Goal: Transaction & Acquisition: Purchase product/service

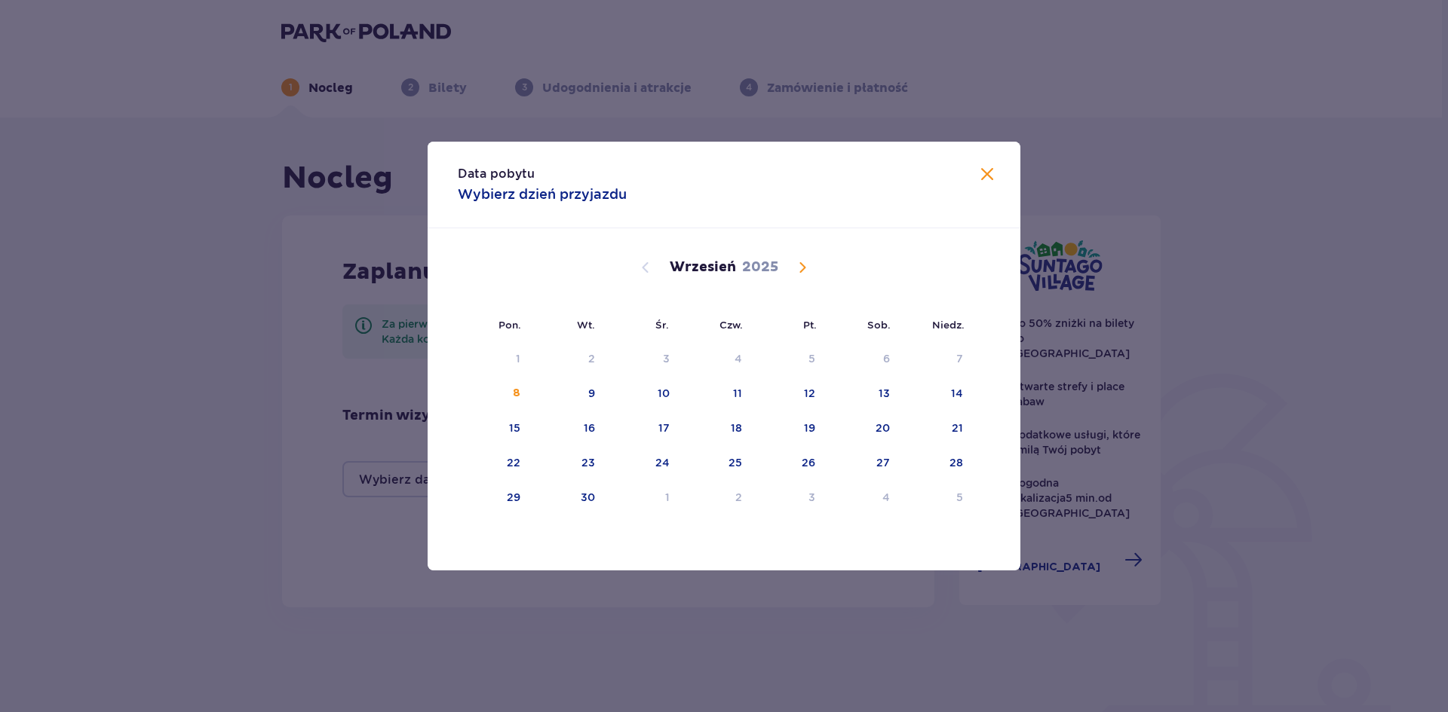
click at [796, 270] on span "Calendar" at bounding box center [802, 268] width 18 height 18
click at [879, 357] on div "4" at bounding box center [864, 359] width 73 height 33
click at [960, 357] on div "5" at bounding box center [959, 358] width 7 height 15
type input "04.10.25 - 05.10.25"
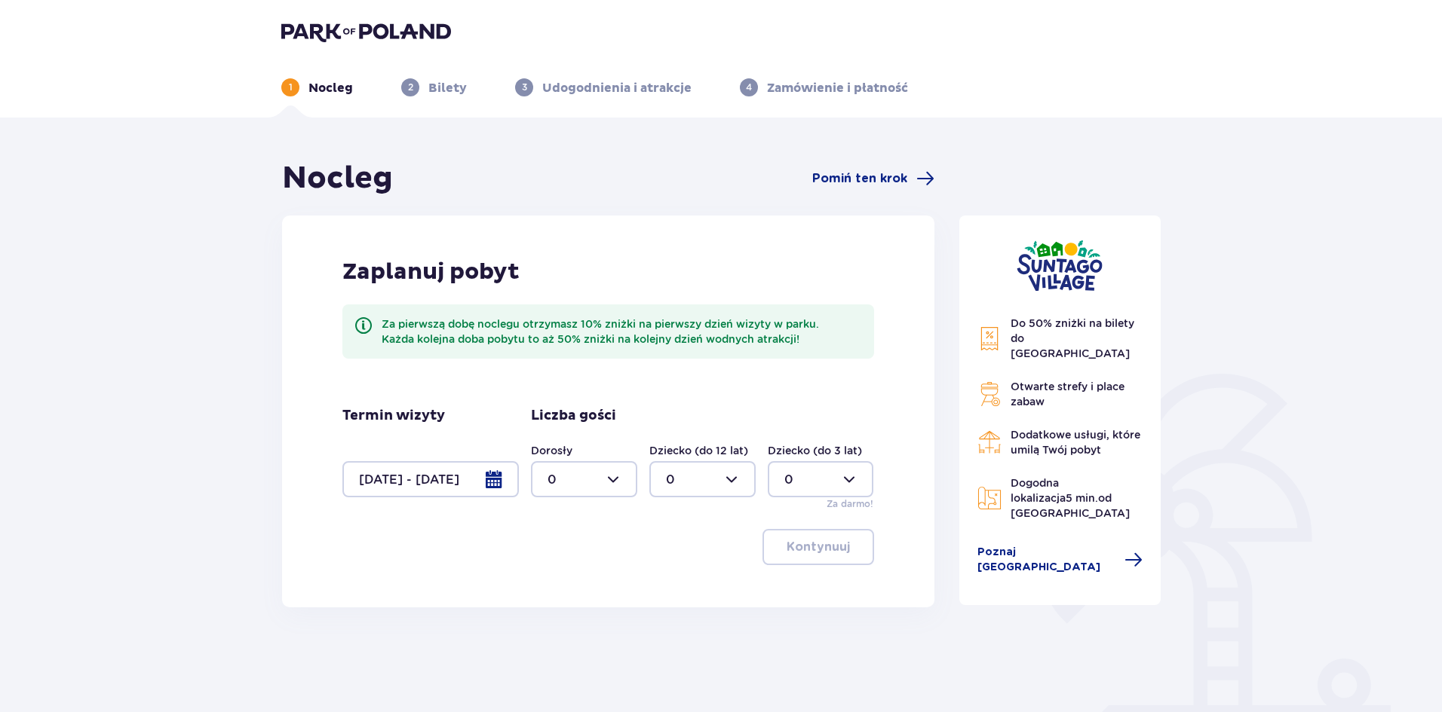
click at [621, 477] on div at bounding box center [584, 479] width 106 height 36
click at [560, 559] on div "6" at bounding box center [583, 564] width 73 height 17
type input "6"
click at [827, 541] on p "Kontynuuj" at bounding box center [817, 547] width 63 height 17
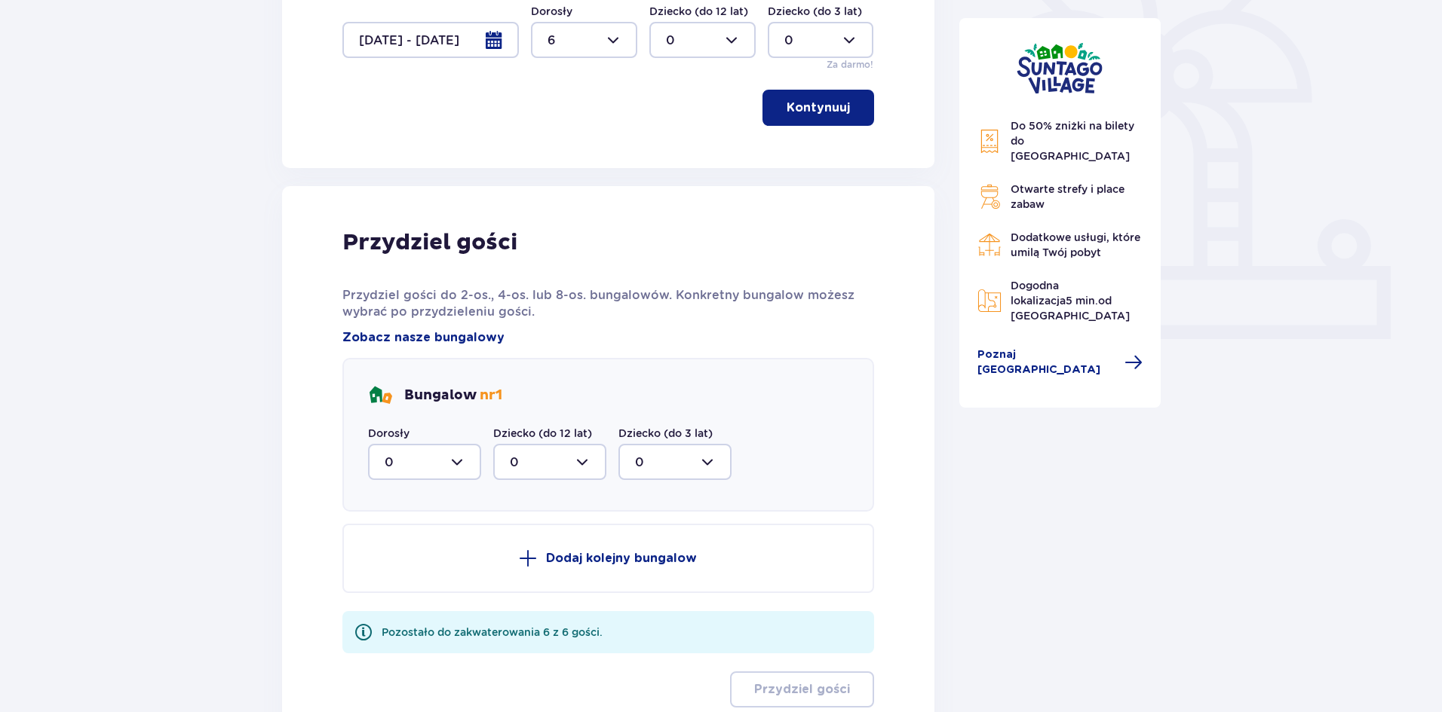
scroll to position [452, 0]
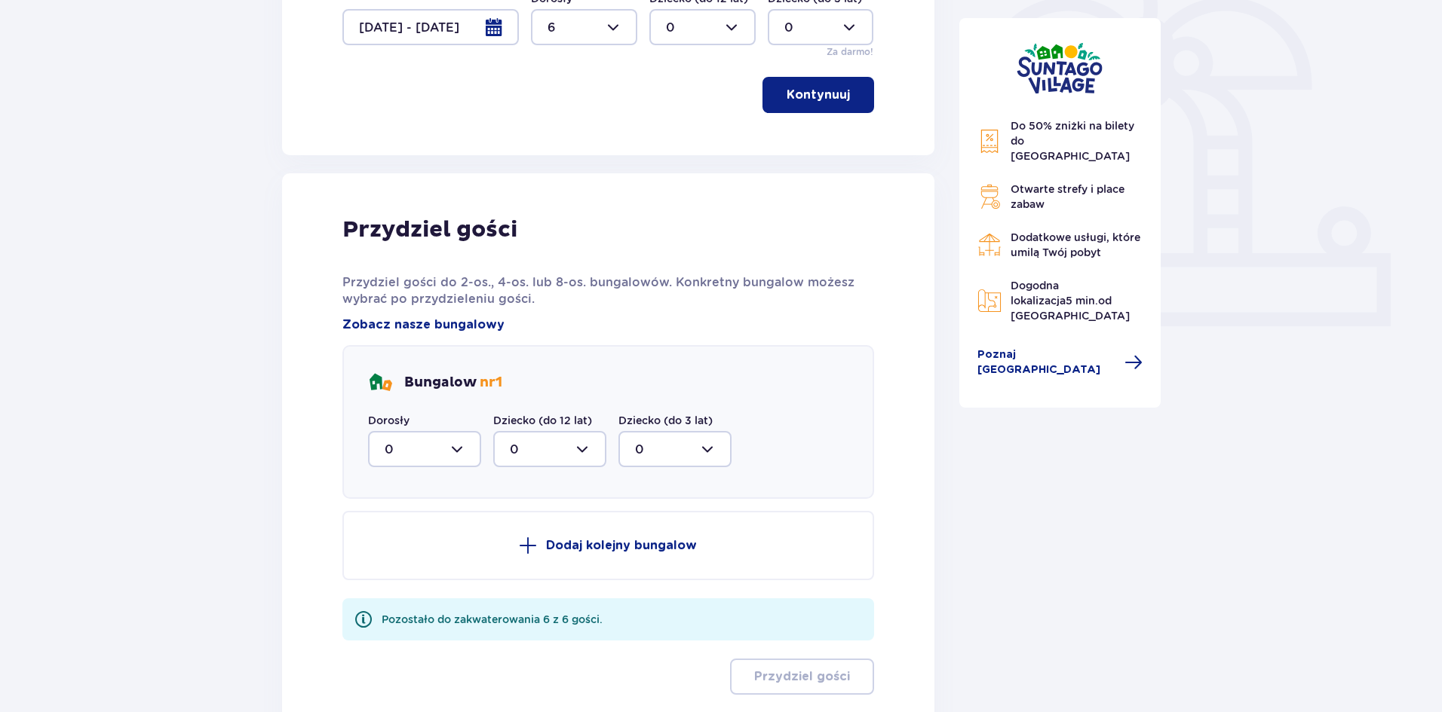
click at [461, 451] on div at bounding box center [424, 449] width 113 height 36
click at [399, 600] on div "6" at bounding box center [425, 596] width 80 height 17
type input "6"
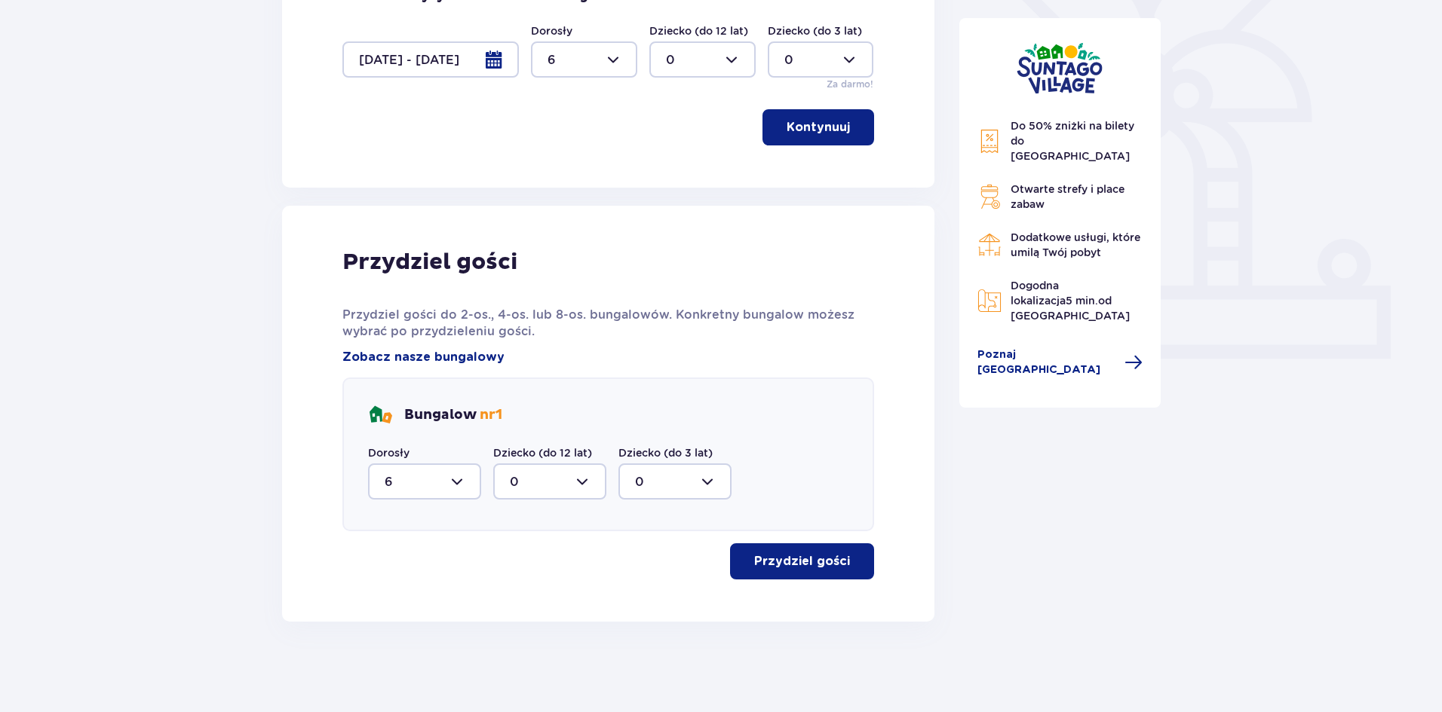
click at [783, 550] on button "Przydziel gości" at bounding box center [802, 562] width 144 height 36
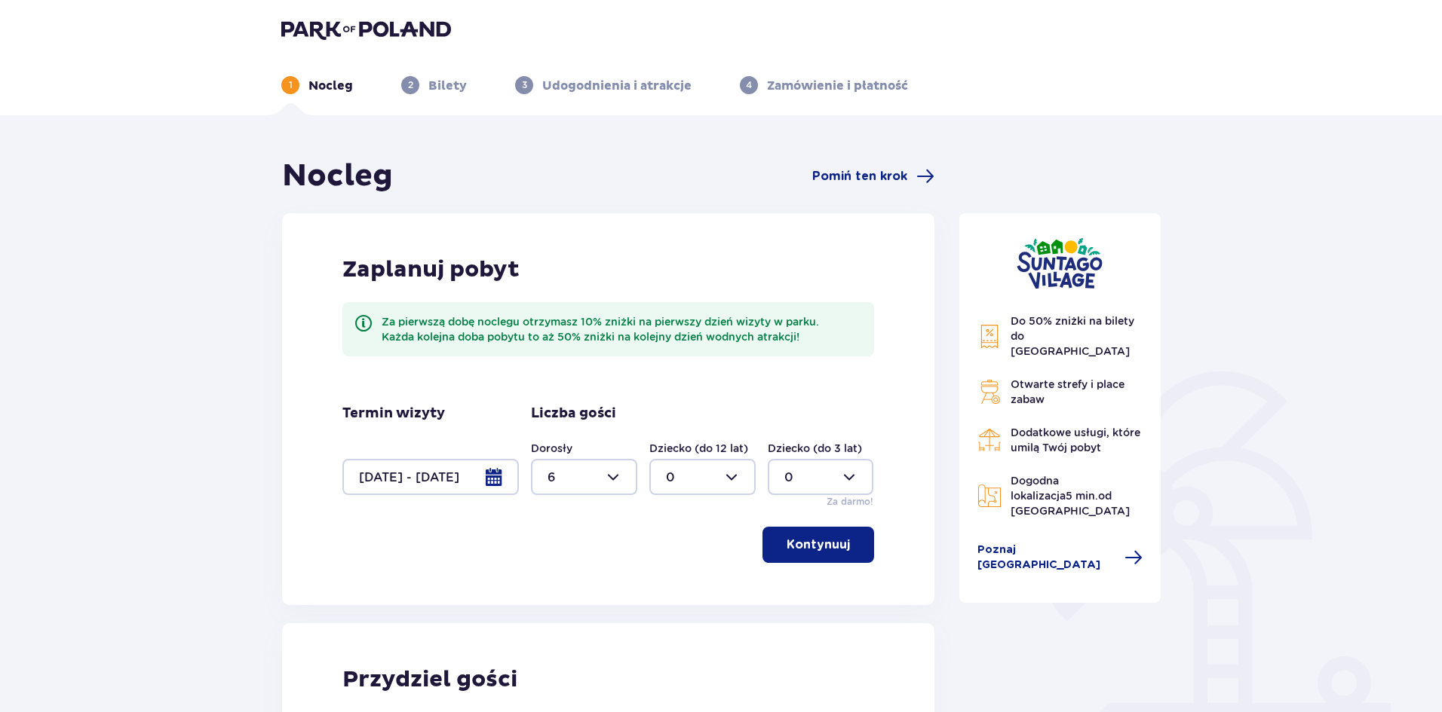
scroll to position [0, 0]
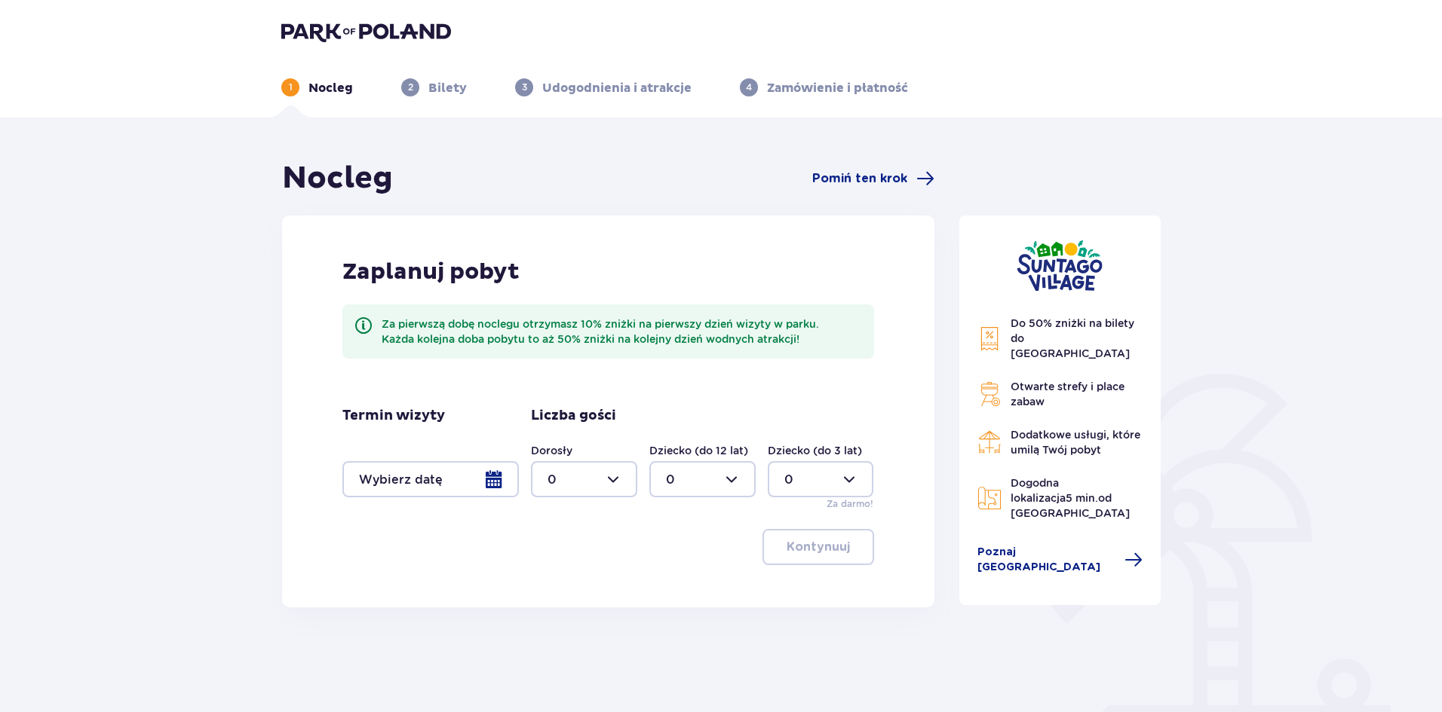
click at [495, 477] on div at bounding box center [430, 479] width 176 height 36
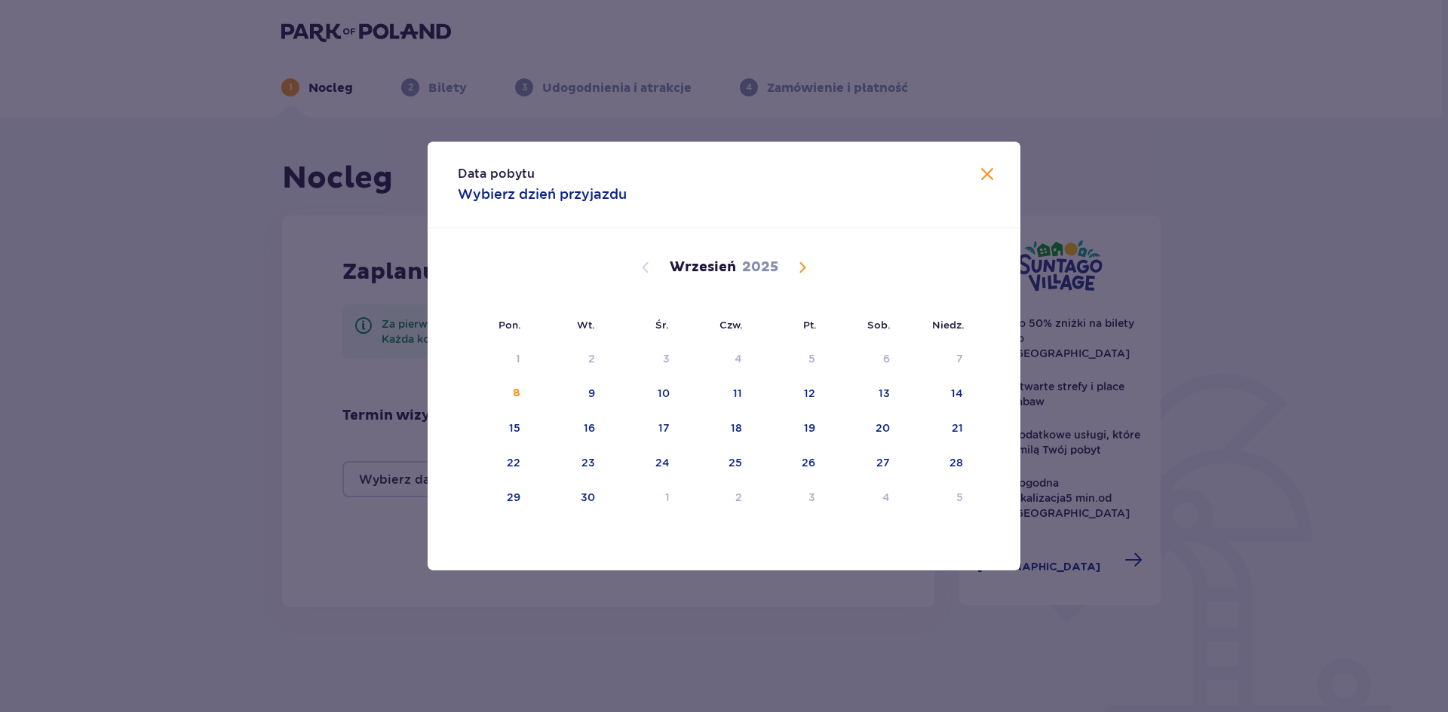
click at [803, 266] on span "Calendar" at bounding box center [802, 268] width 18 height 18
click at [888, 358] on div "4" at bounding box center [886, 358] width 8 height 15
click at [961, 354] on div "5" at bounding box center [959, 358] width 7 height 15
type input "04.10.25 - 05.10.25"
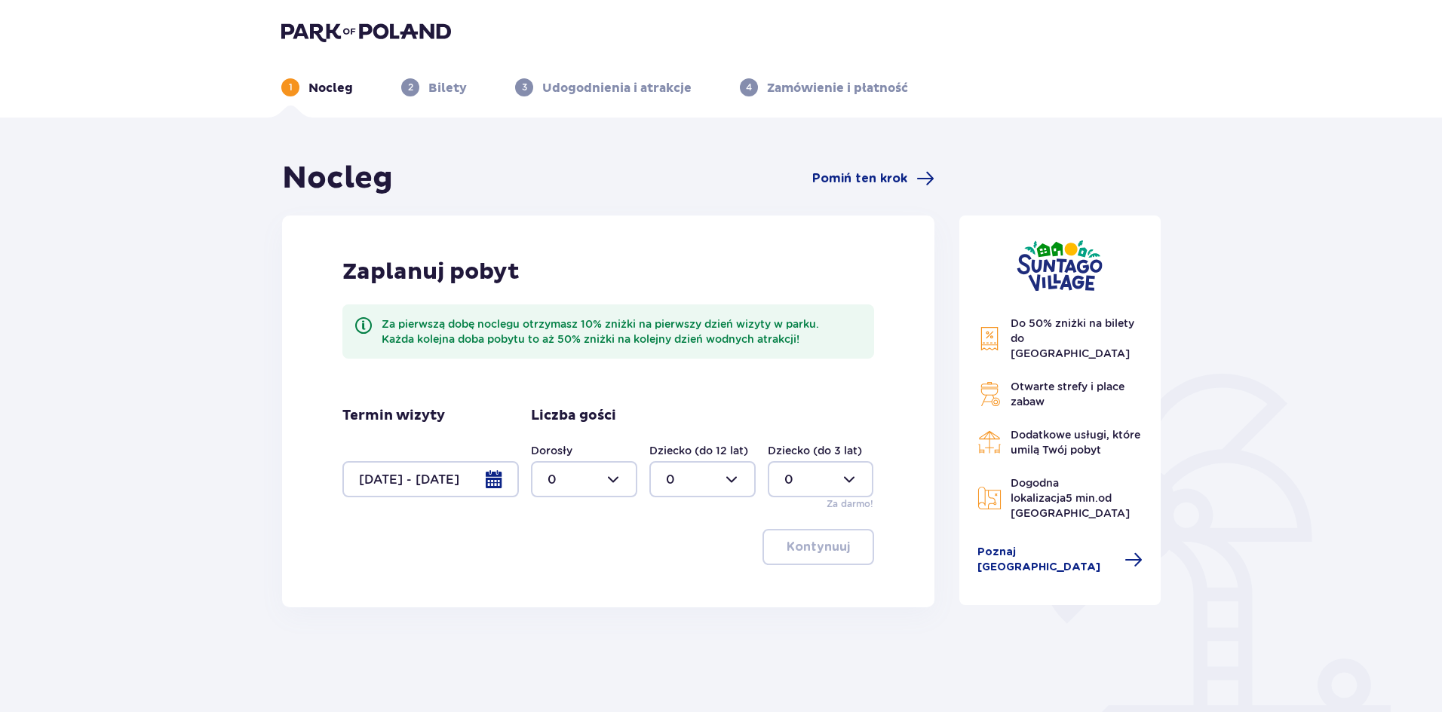
click at [621, 478] on div at bounding box center [584, 479] width 106 height 36
click at [563, 581] on div "2" at bounding box center [583, 589] width 73 height 17
type input "2"
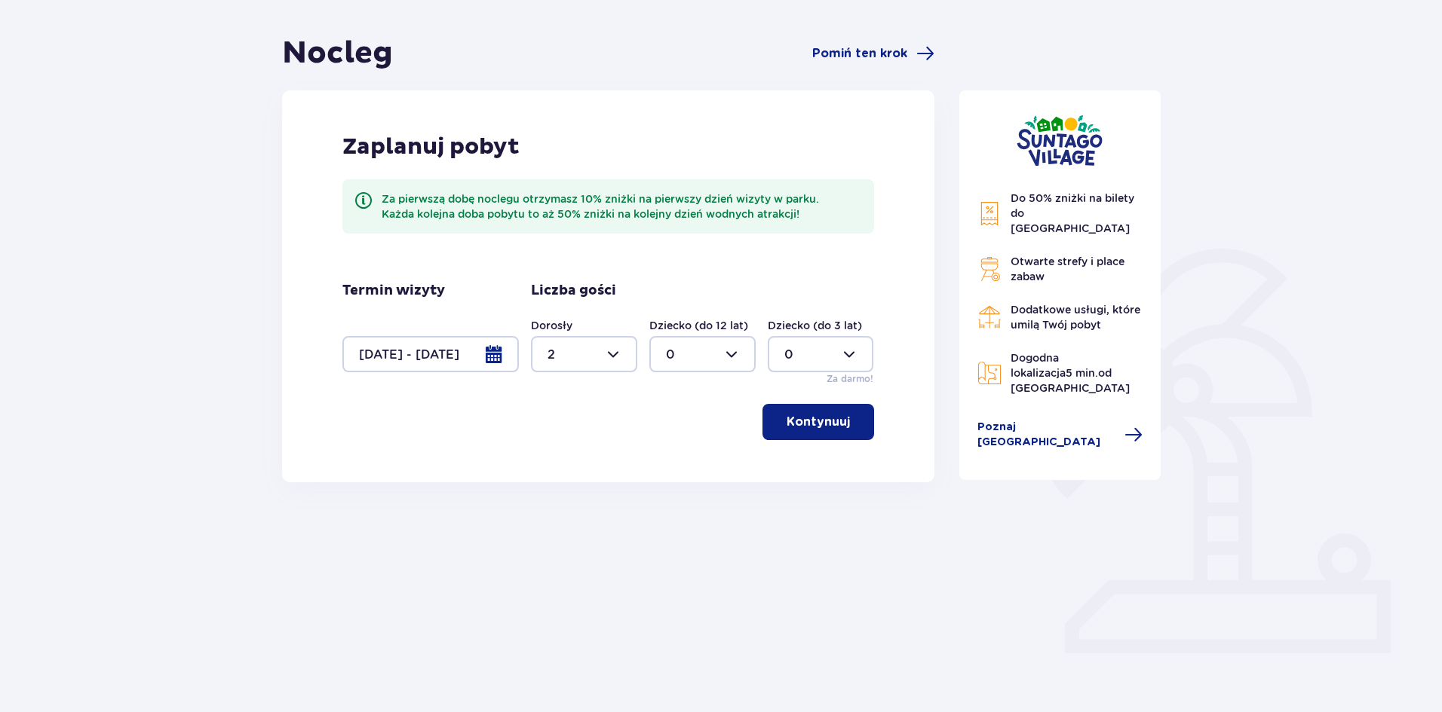
click at [823, 418] on p "Kontynuuj" at bounding box center [817, 422] width 63 height 17
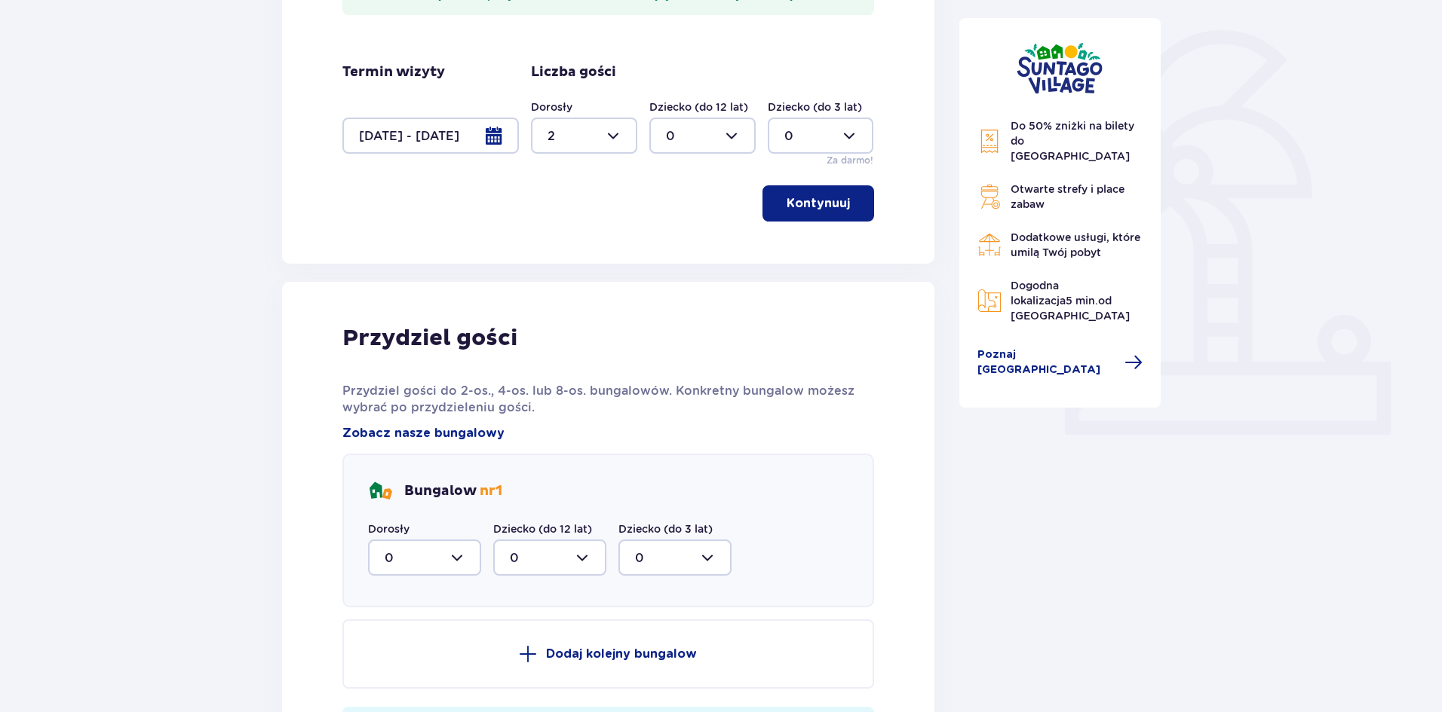
scroll to position [342, 0]
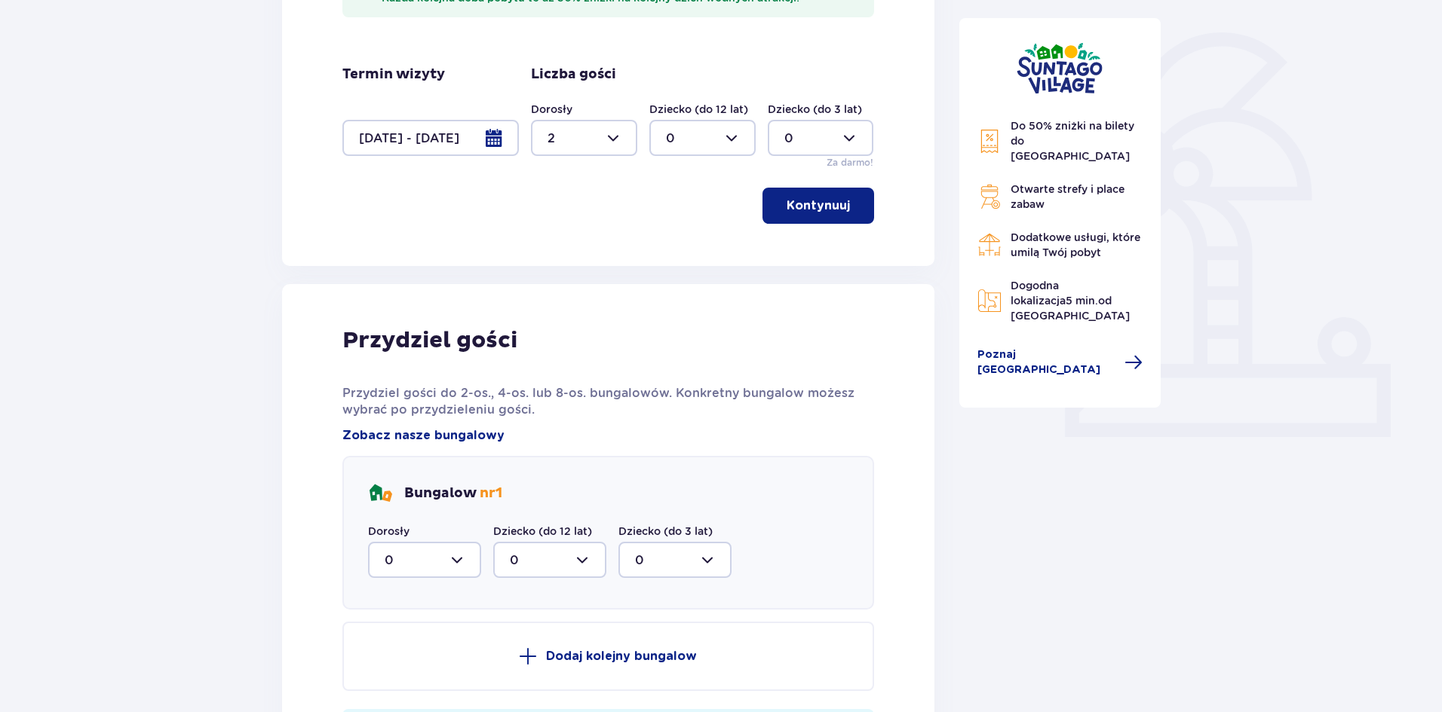
click at [458, 562] on div at bounding box center [424, 560] width 113 height 36
click at [382, 670] on span "2" at bounding box center [424, 670] width 110 height 32
type input "2"
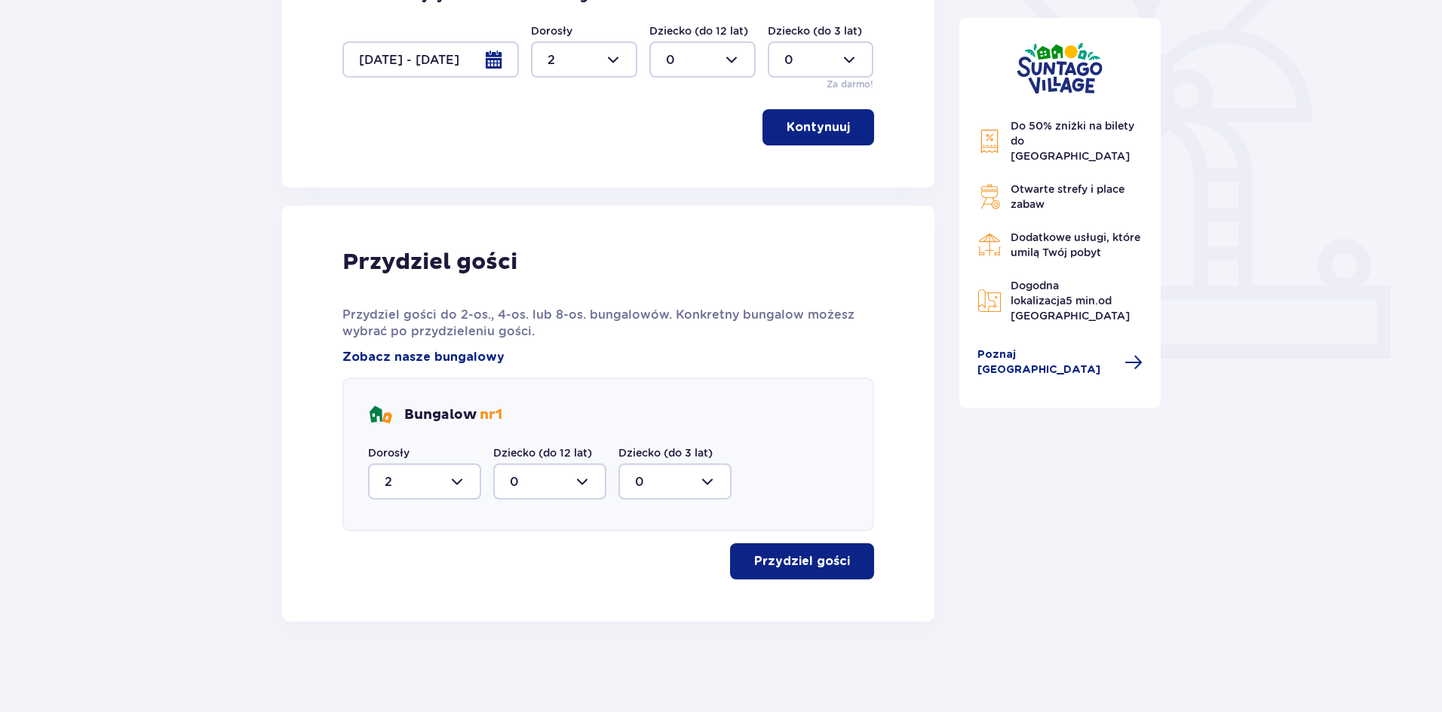
drag, startPoint x: 823, startPoint y: 557, endPoint x: 1005, endPoint y: 608, distance: 189.3
click at [822, 557] on p "Przydziel gości" at bounding box center [802, 561] width 96 height 17
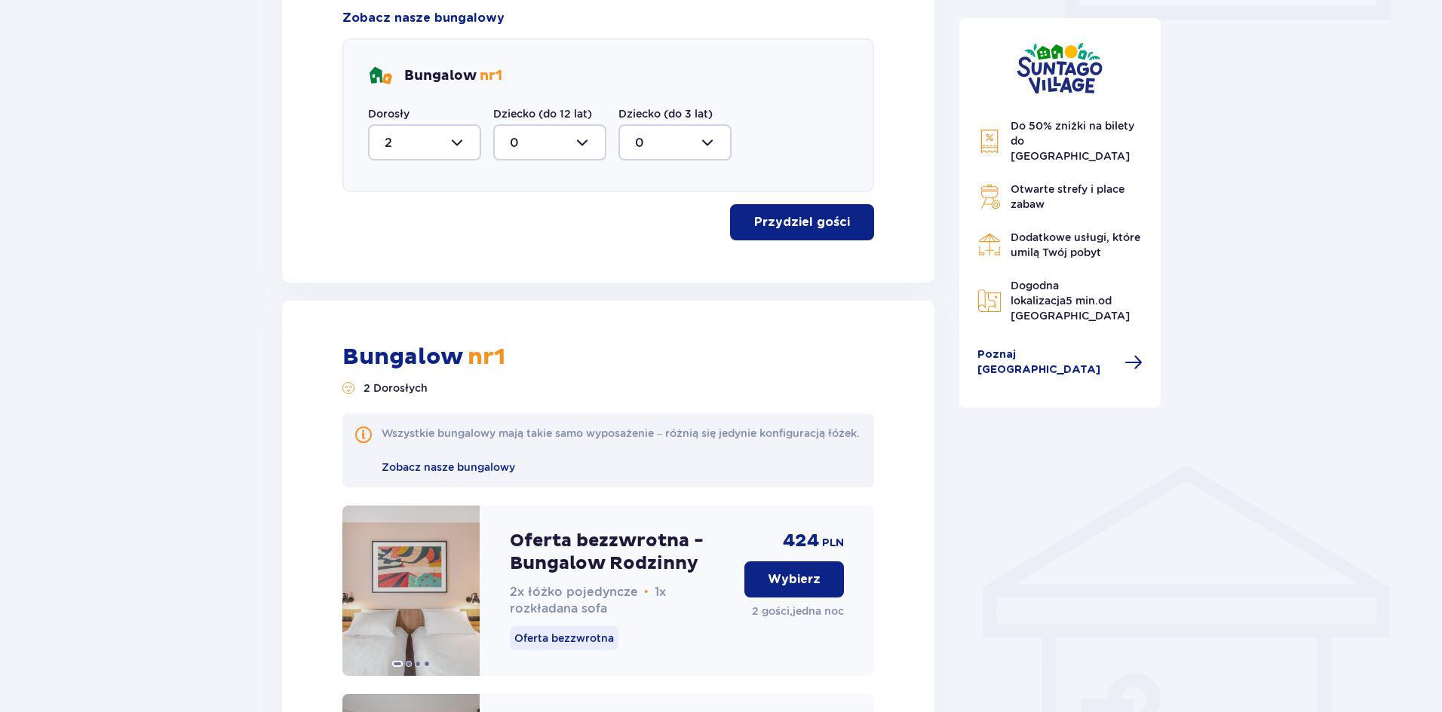
scroll to position [740, 0]
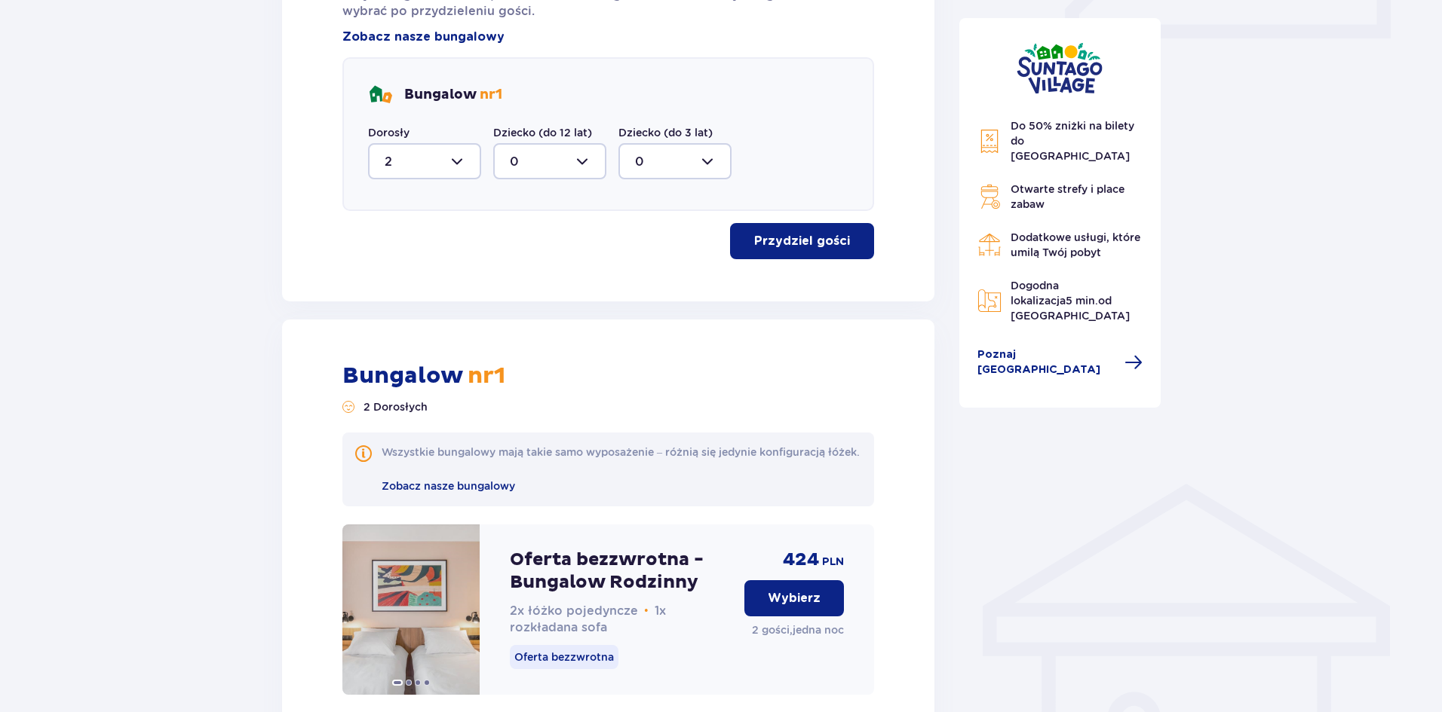
click at [452, 161] on div at bounding box center [424, 161] width 113 height 36
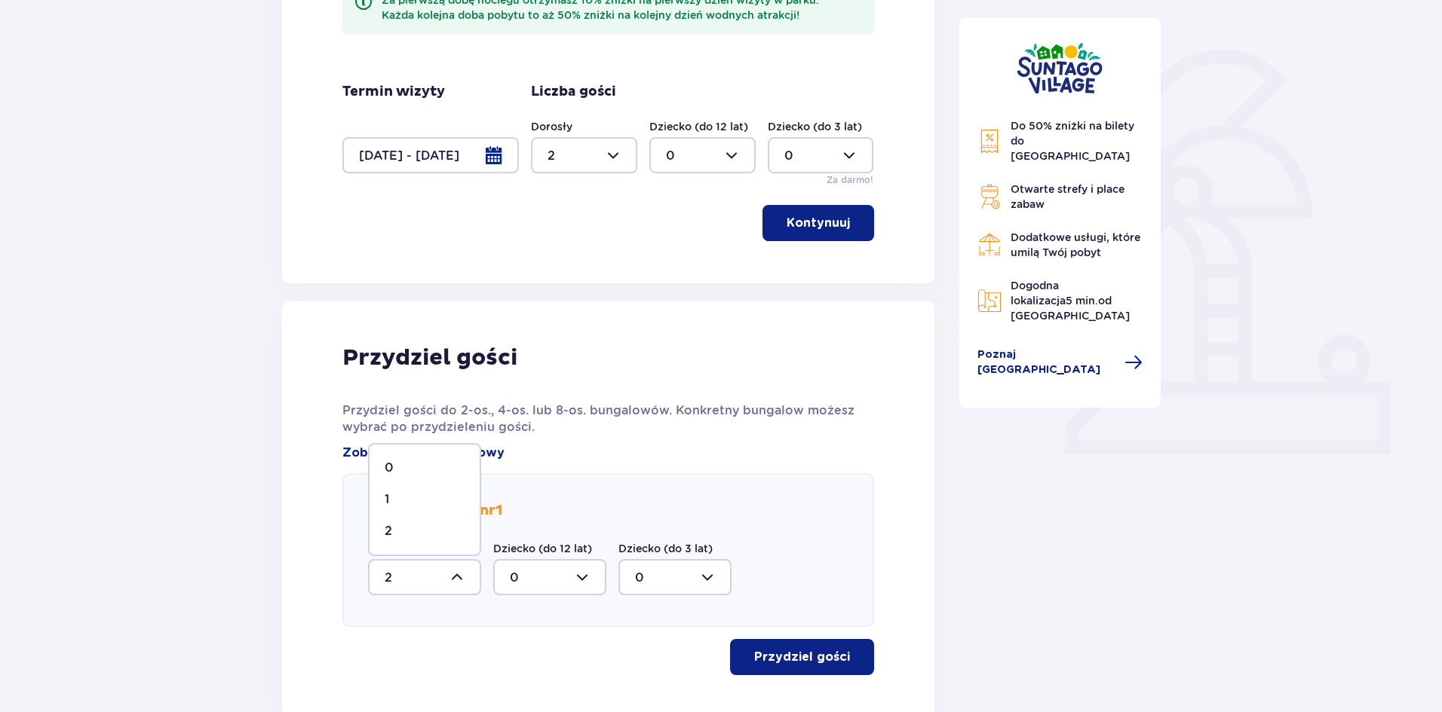
scroll to position [288, 0]
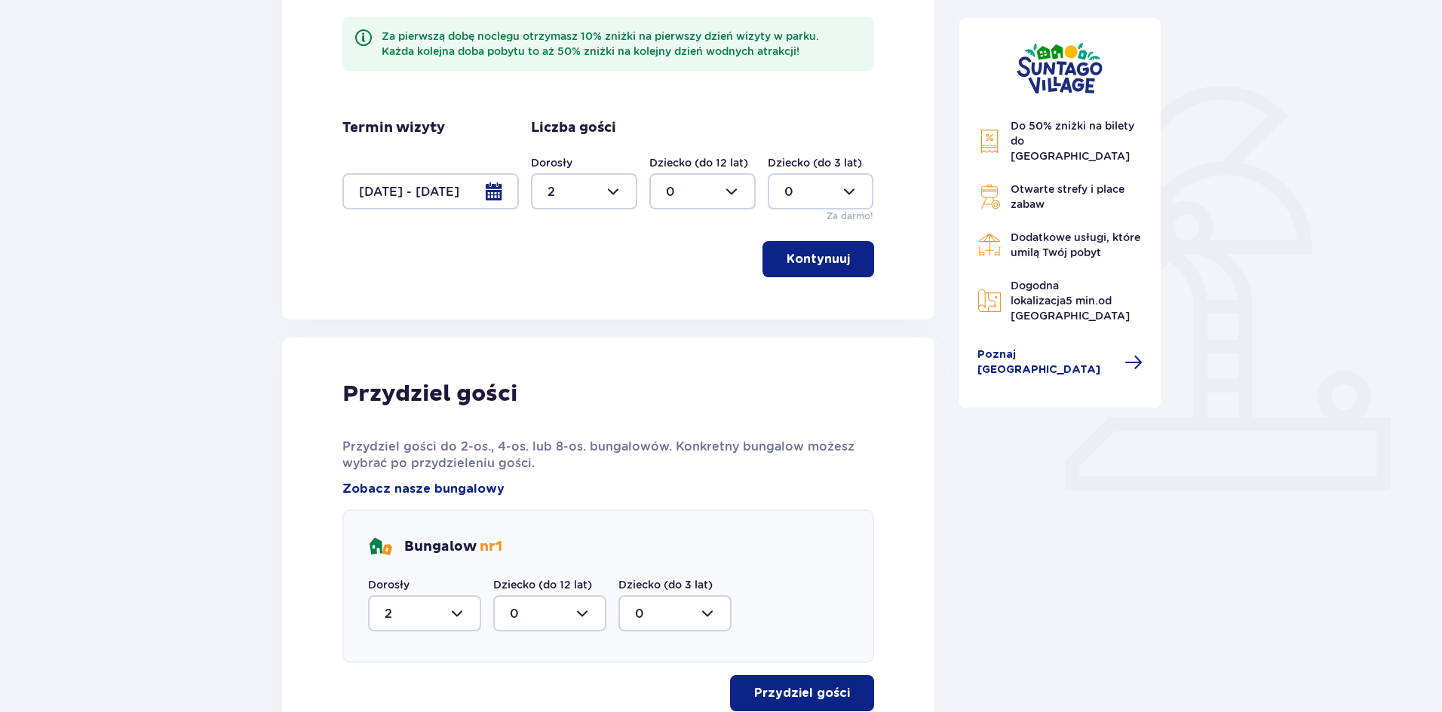
click at [620, 185] on div at bounding box center [584, 191] width 106 height 36
click at [565, 289] on div "4" at bounding box center [583, 288] width 73 height 17
type input "4"
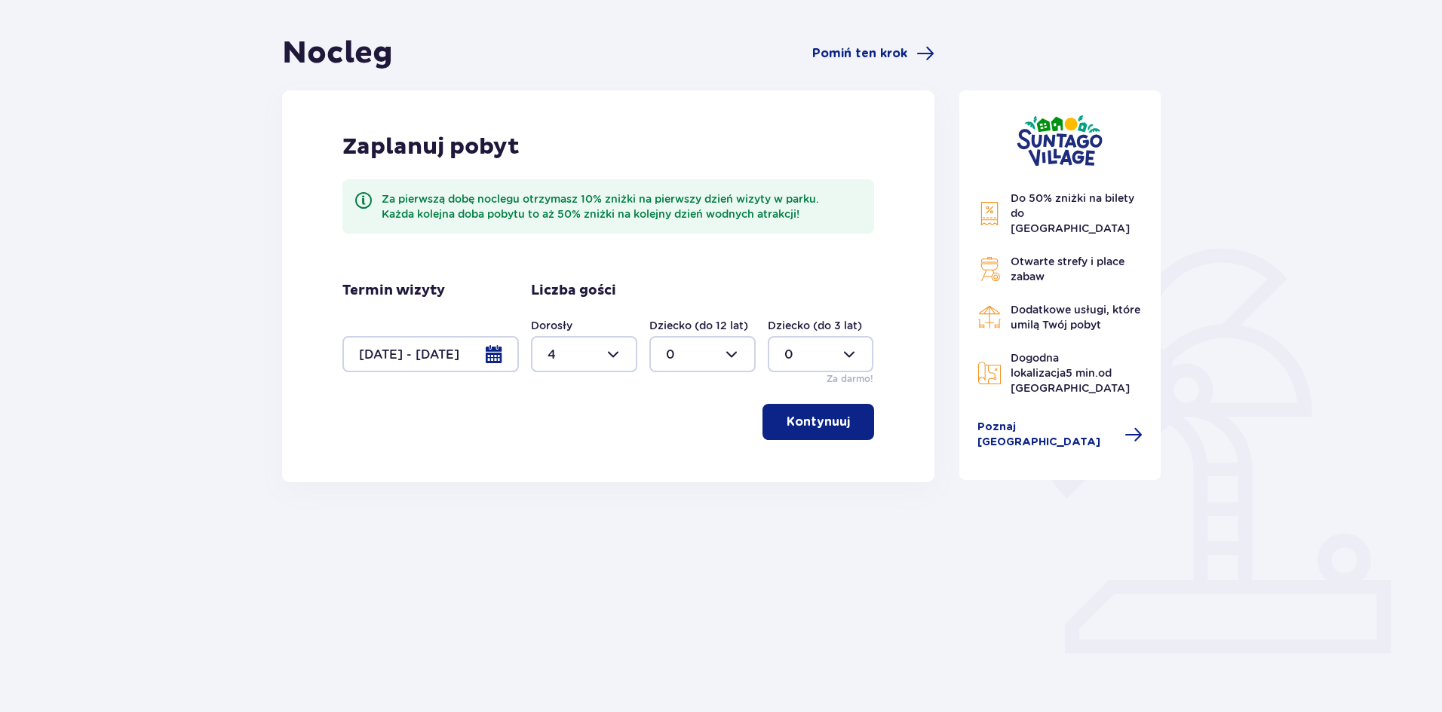
click at [803, 419] on p "Kontynuuj" at bounding box center [817, 422] width 63 height 17
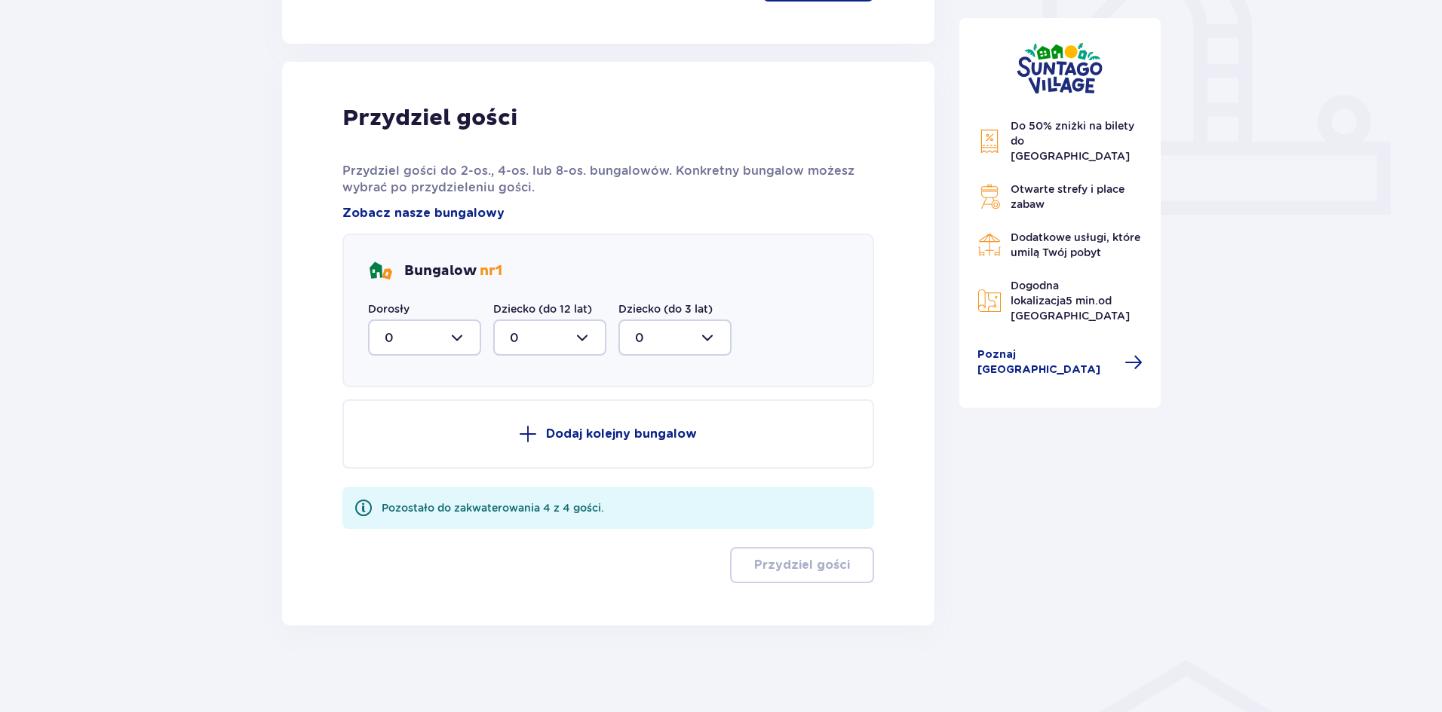
scroll to position [568, 0]
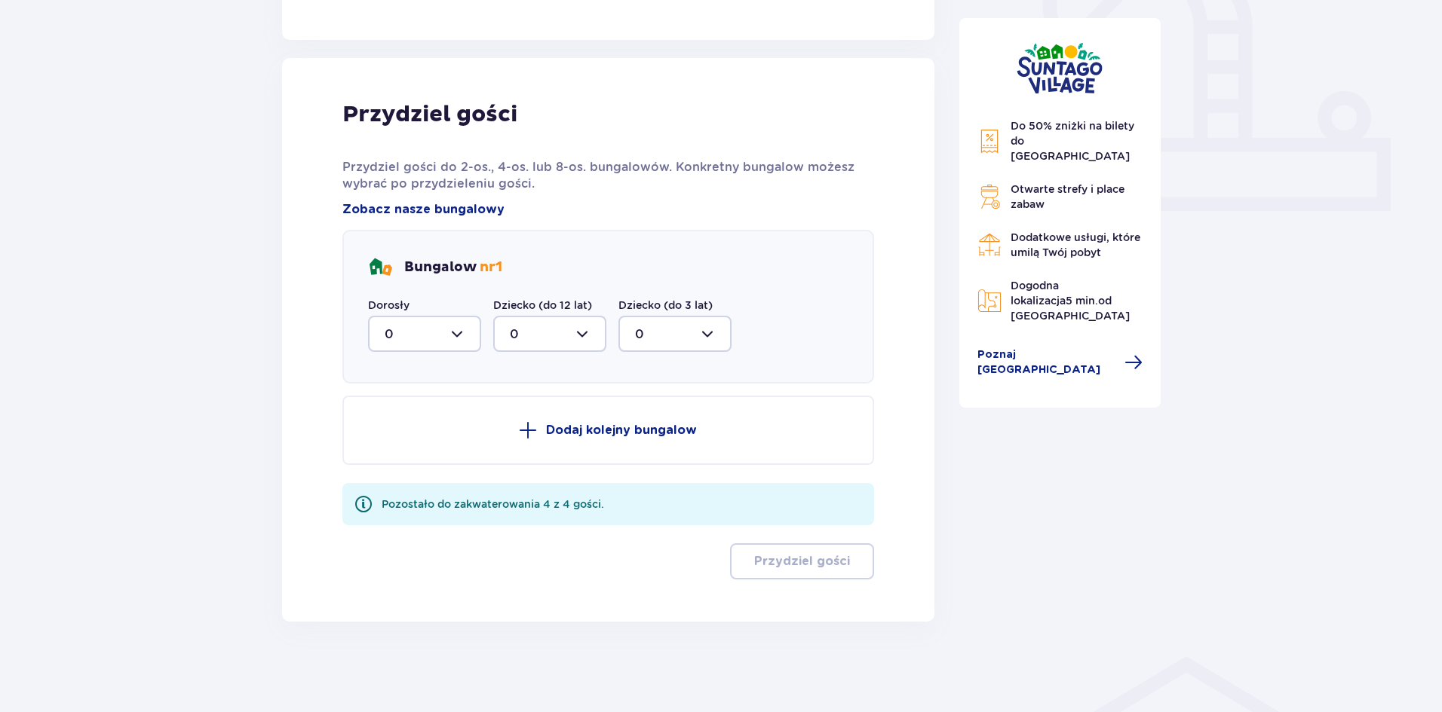
click at [434, 321] on div at bounding box center [424, 334] width 113 height 36
click at [393, 478] on div "4" at bounding box center [425, 481] width 80 height 17
type input "4"
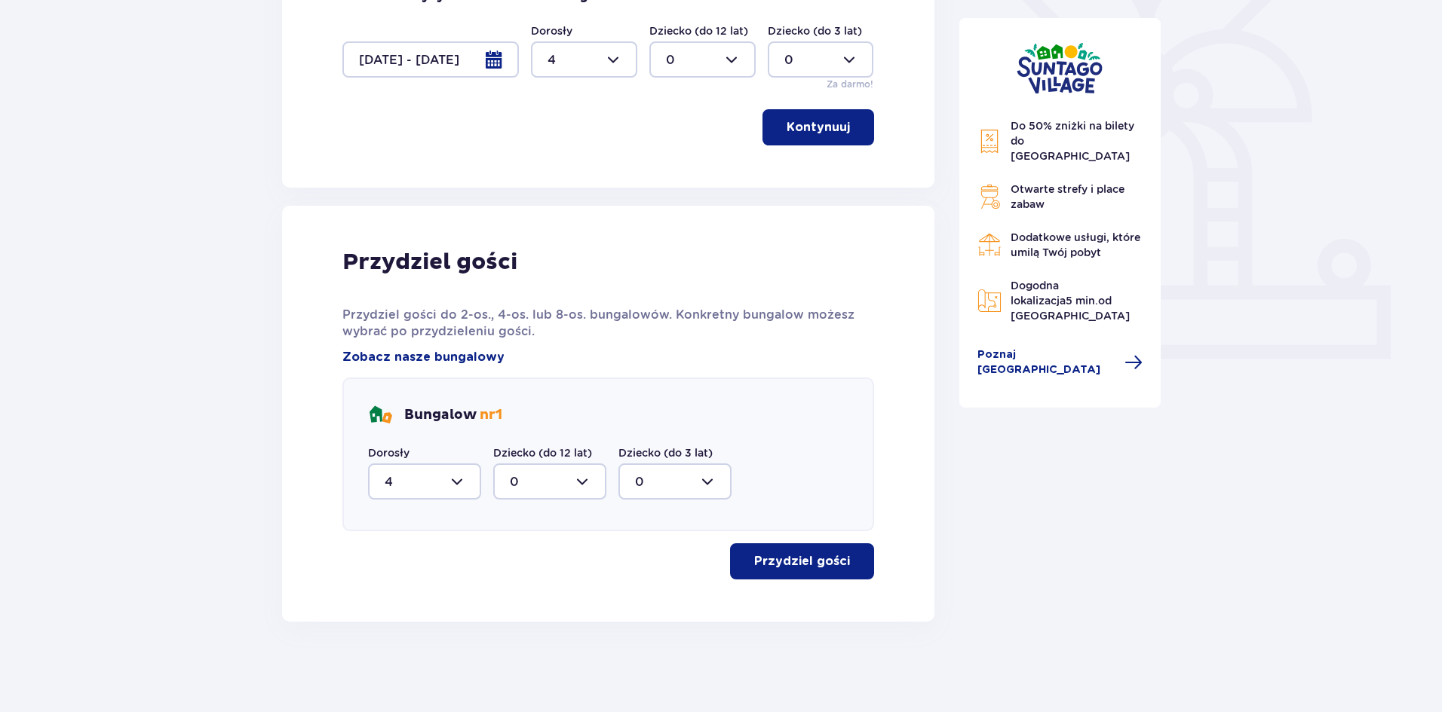
scroll to position [420, 0]
click at [799, 560] on p "Przydziel gości" at bounding box center [802, 561] width 96 height 17
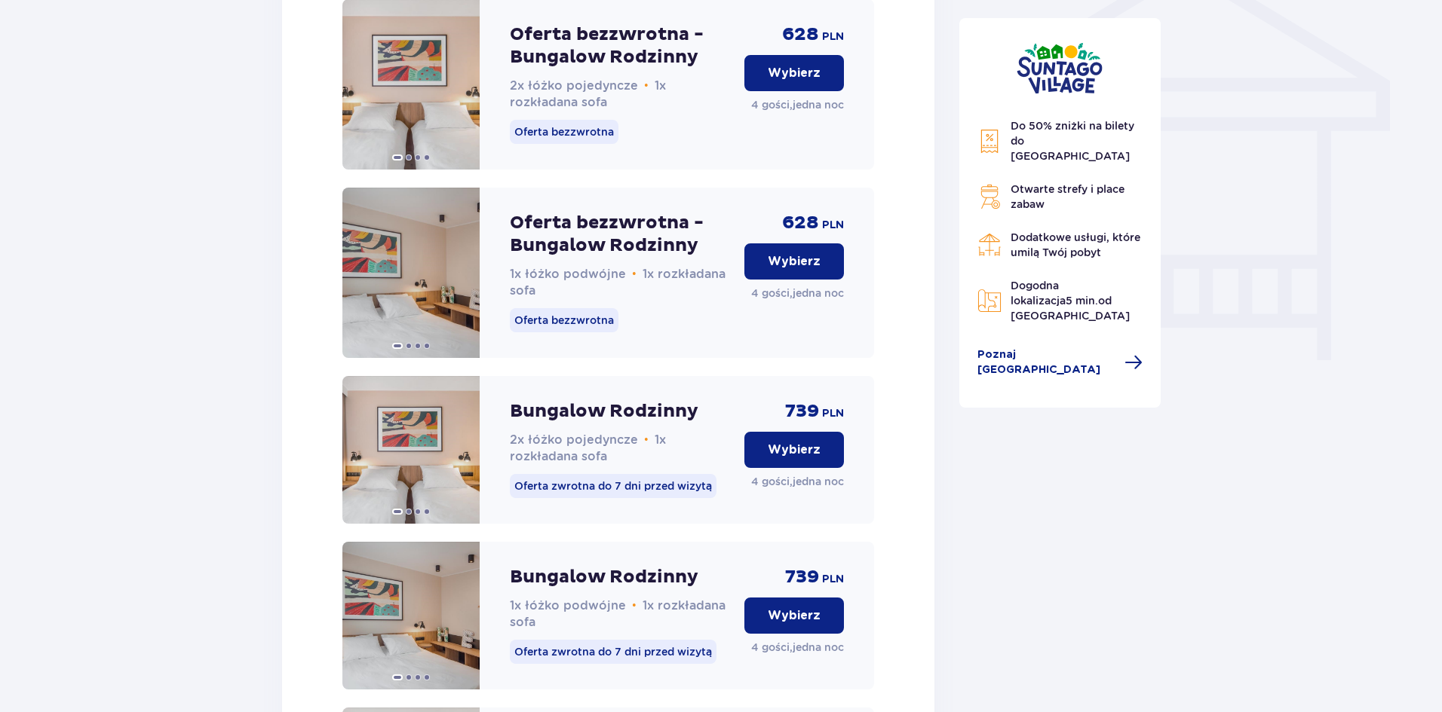
scroll to position [1117, 0]
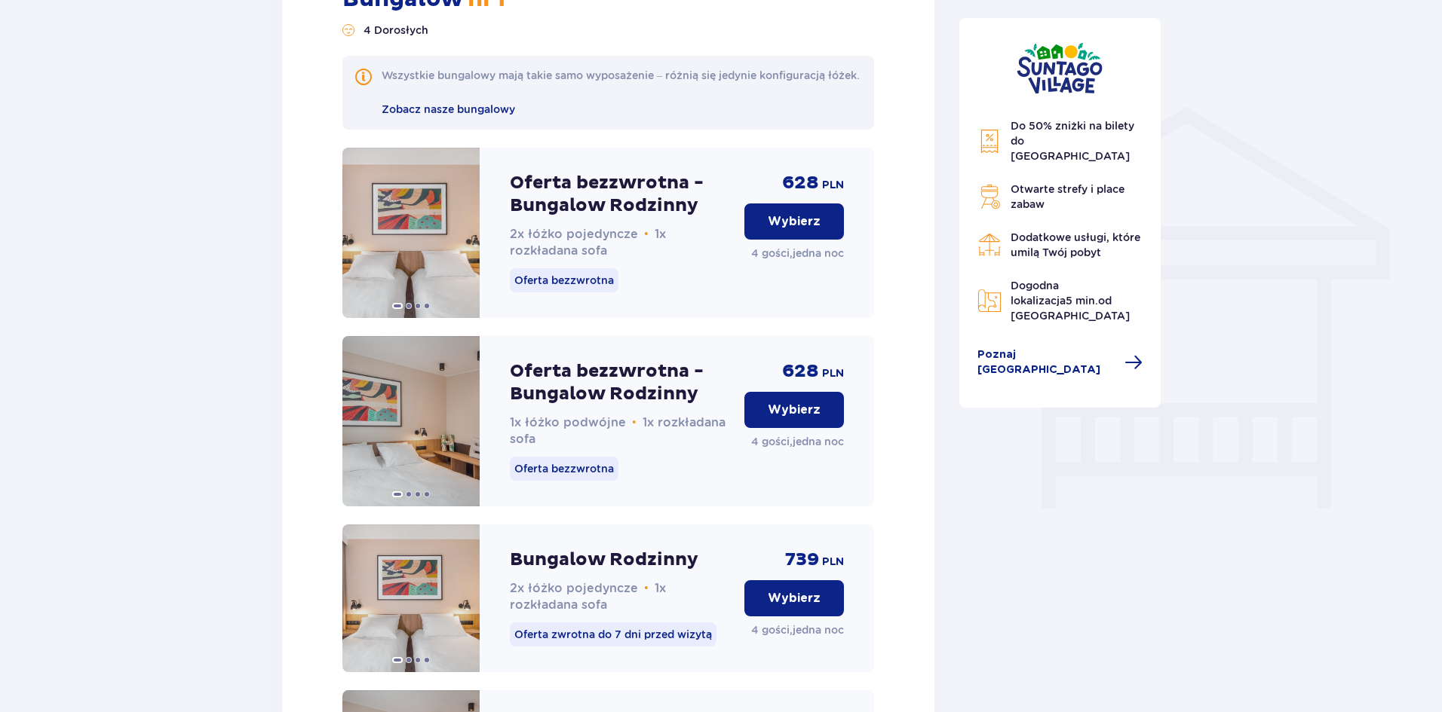
click at [805, 230] on p "Wybierz" at bounding box center [794, 221] width 53 height 17
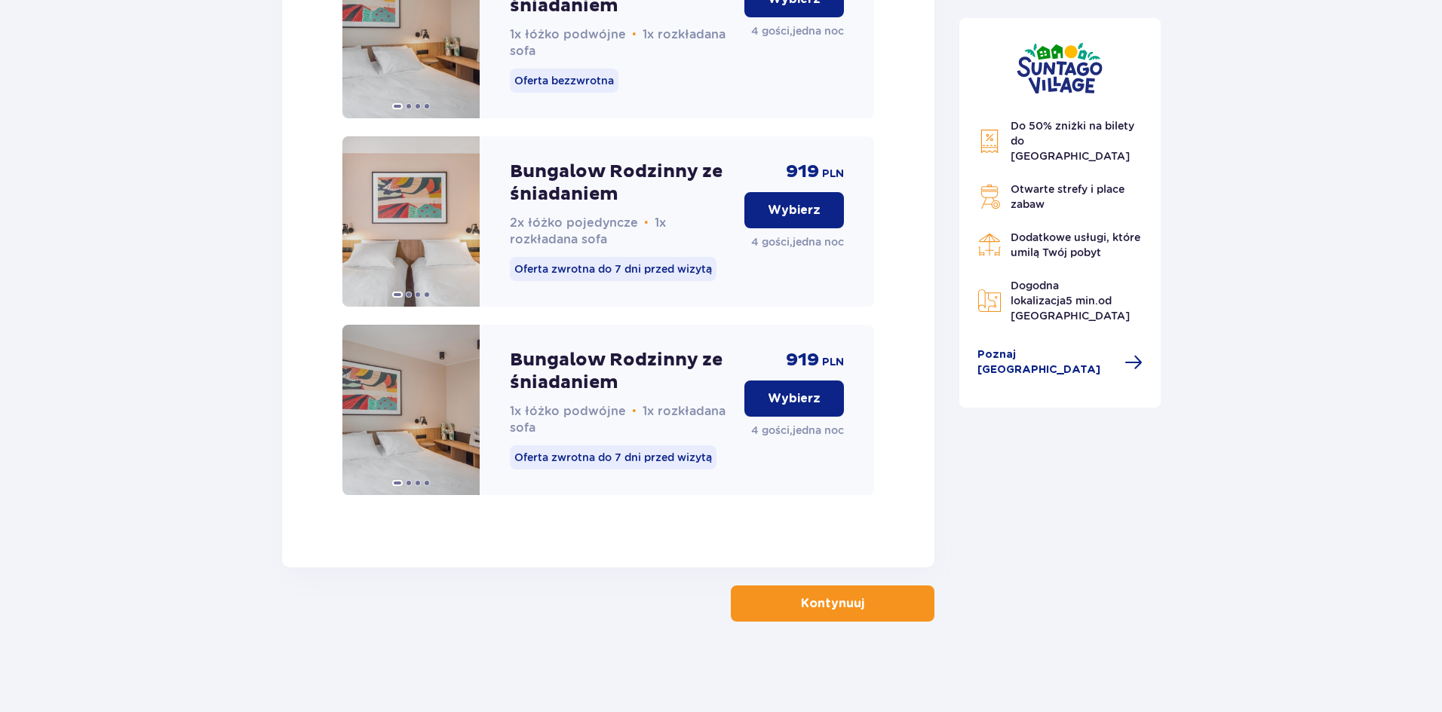
scroll to position [2275, 0]
click at [822, 597] on p "Kontynuuj" at bounding box center [832, 604] width 63 height 17
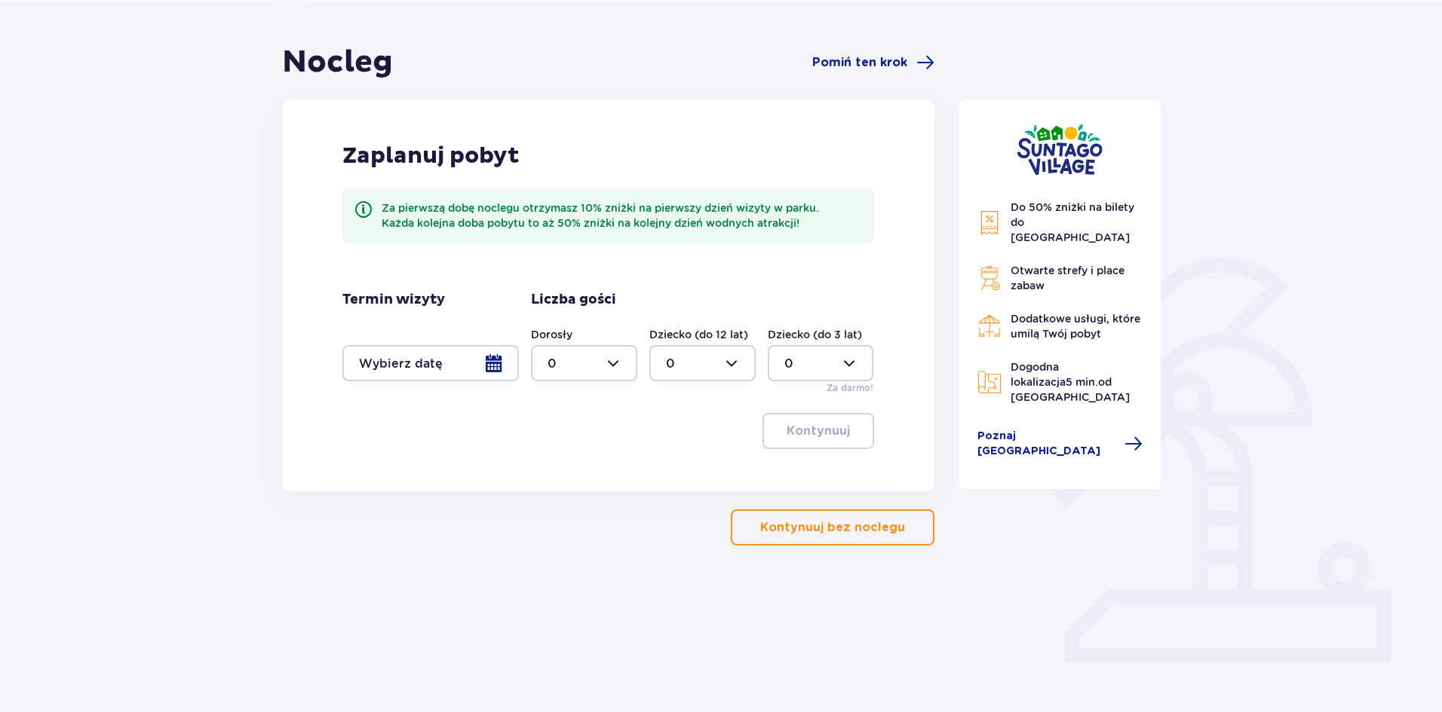
scroll to position [125, 0]
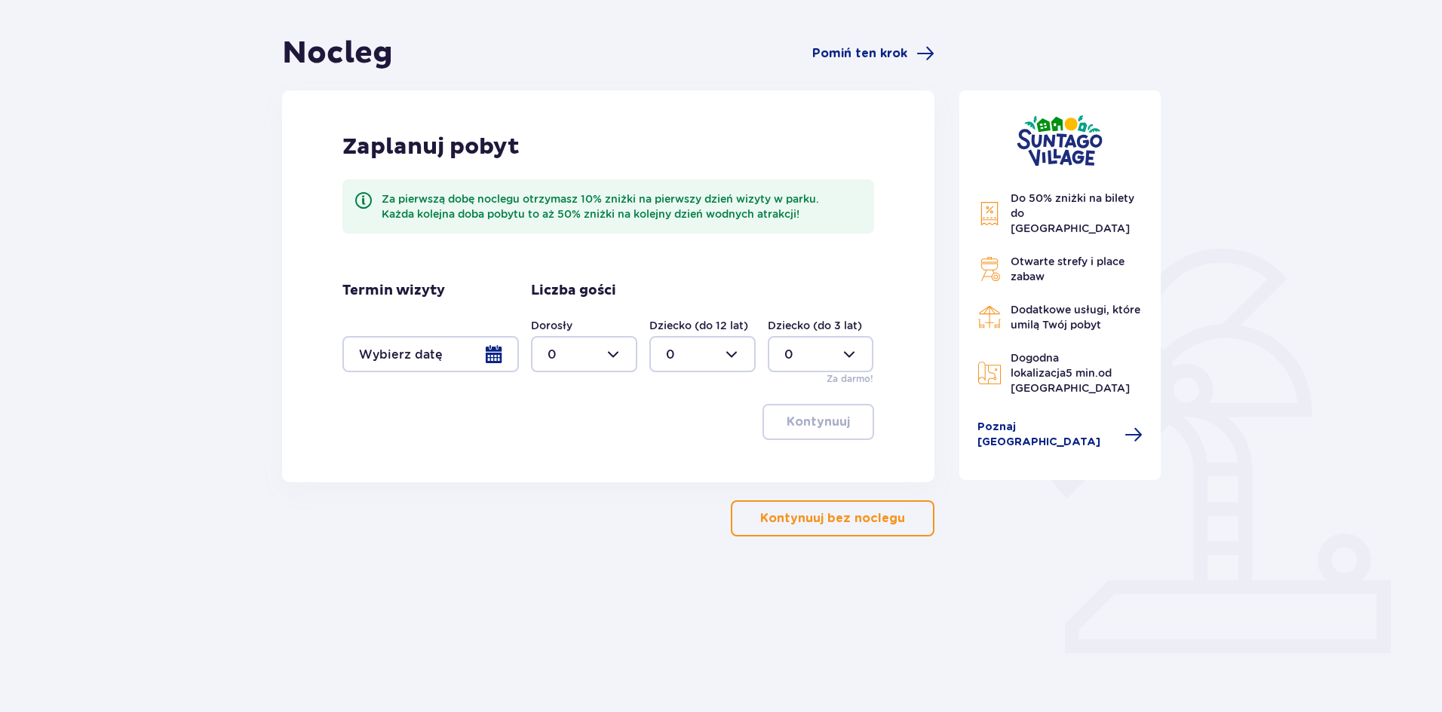
click at [489, 353] on div at bounding box center [430, 354] width 176 height 36
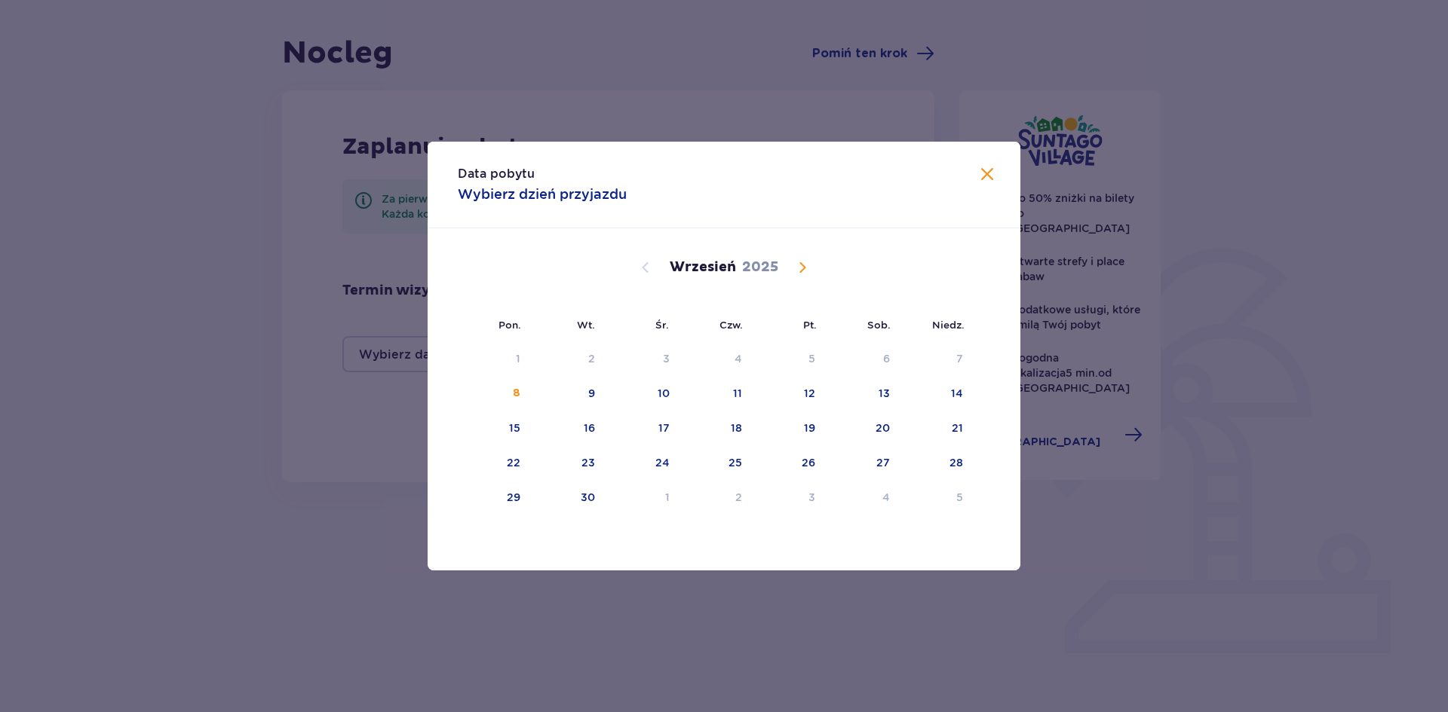
click at [804, 265] on span "Calendar" at bounding box center [802, 268] width 18 height 18
click at [899, 359] on div "4" at bounding box center [864, 359] width 73 height 33
click at [948, 354] on div "5" at bounding box center [936, 359] width 73 height 33
type input "04.10.25 - 05.10.25"
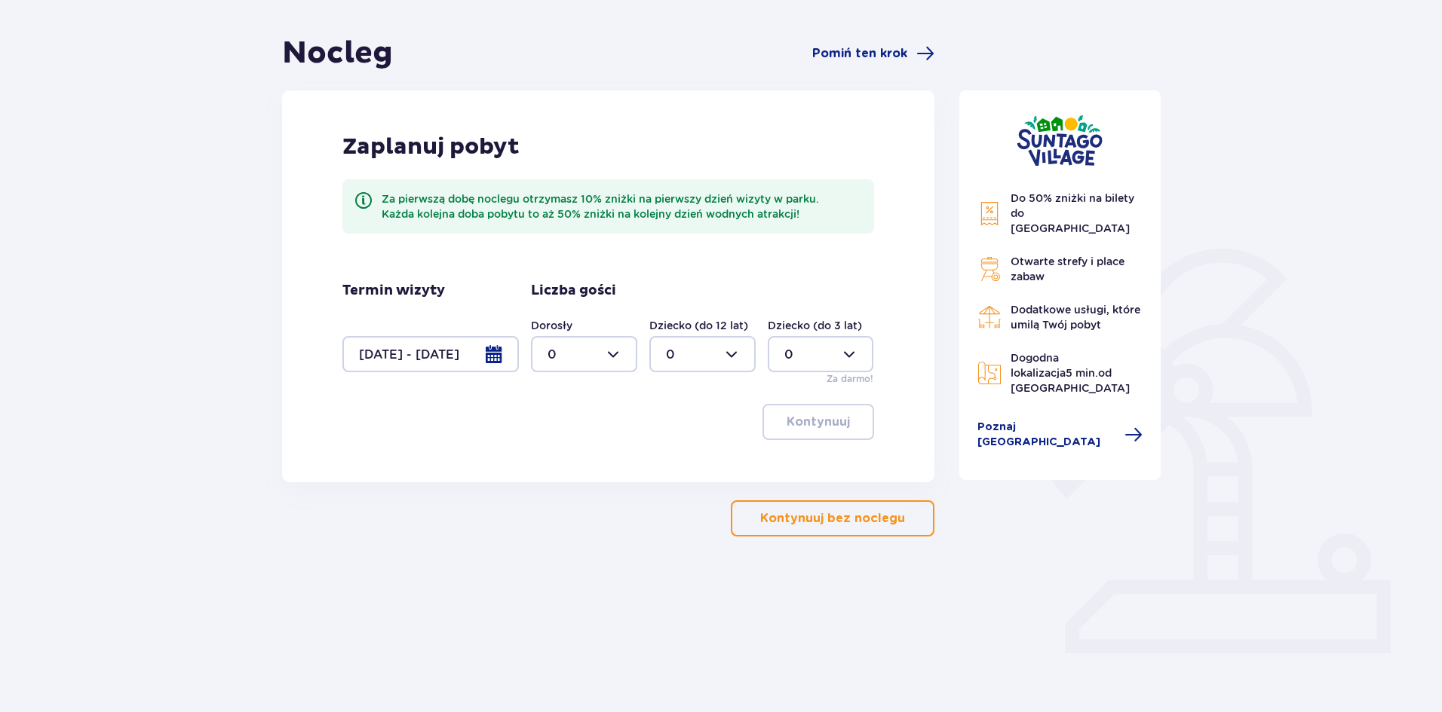
click at [576, 347] on div at bounding box center [584, 354] width 106 height 36
click at [564, 451] on div "4" at bounding box center [583, 451] width 73 height 17
type input "4"
click at [814, 423] on p "Kontynuuj" at bounding box center [817, 422] width 63 height 17
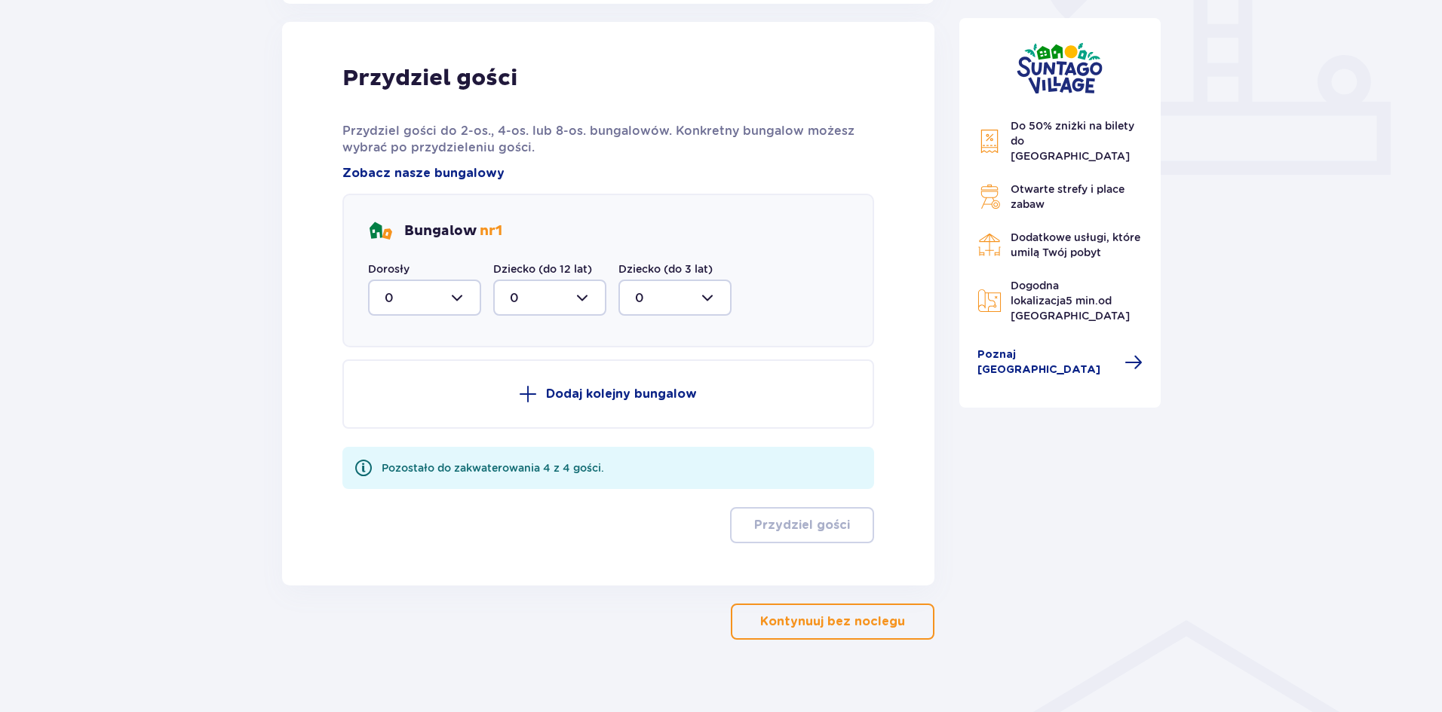
scroll to position [608, 0]
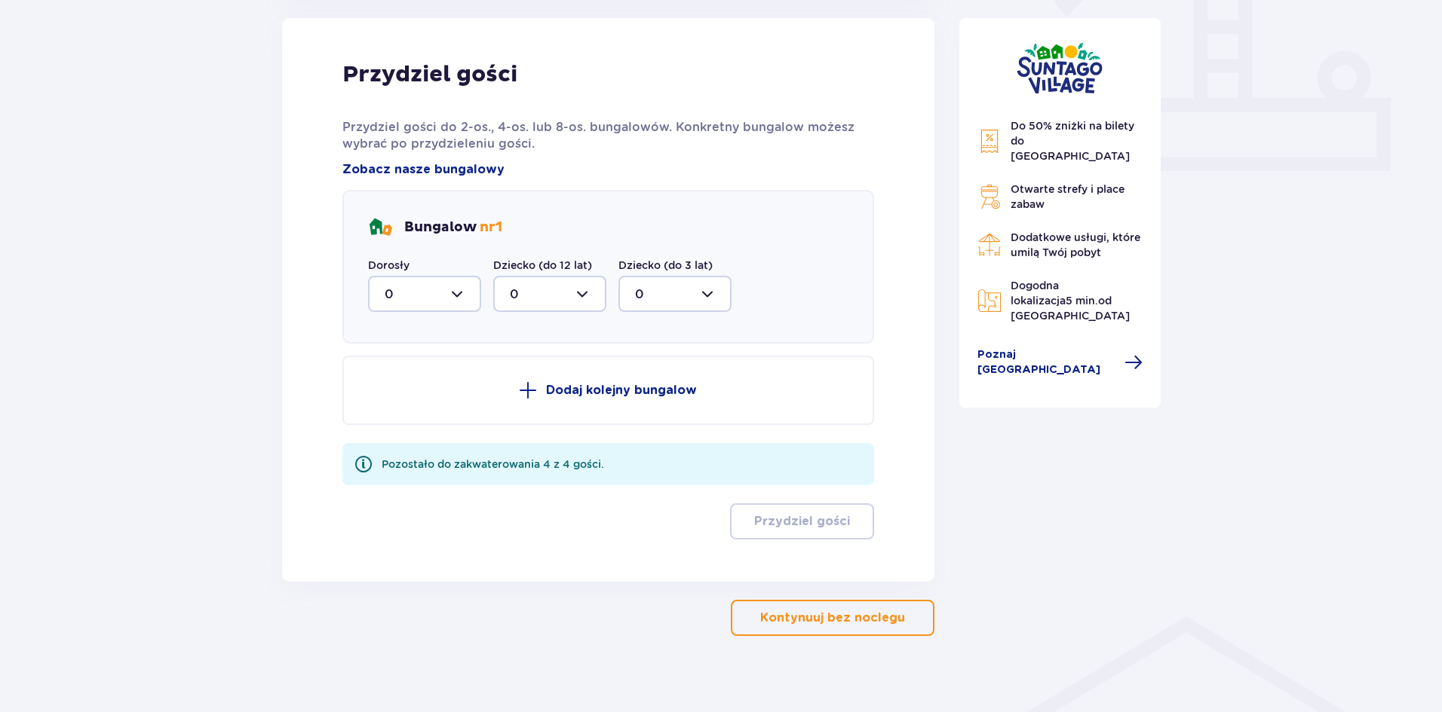
click at [440, 294] on div at bounding box center [424, 294] width 113 height 36
click at [401, 438] on div "4" at bounding box center [425, 441] width 80 height 17
type input "4"
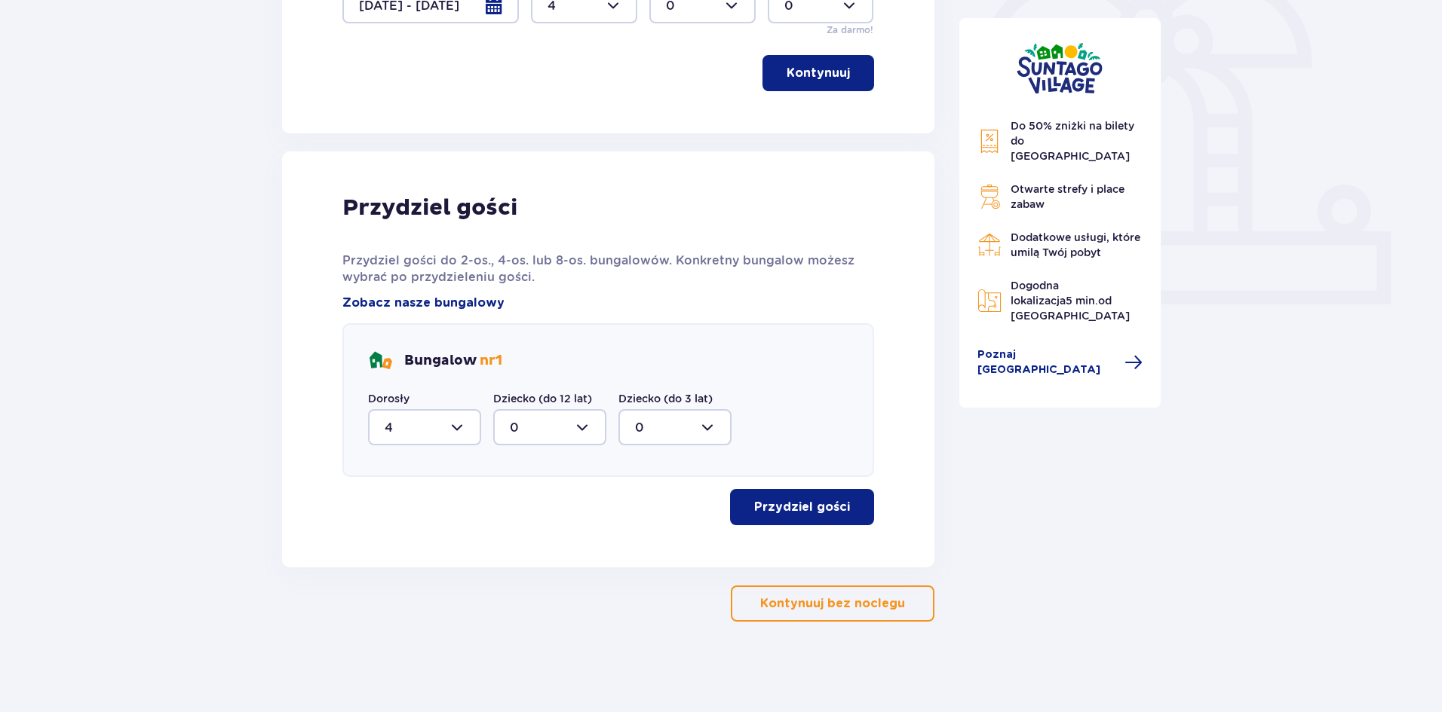
click at [841, 499] on button "Przydziel gości" at bounding box center [802, 507] width 144 height 36
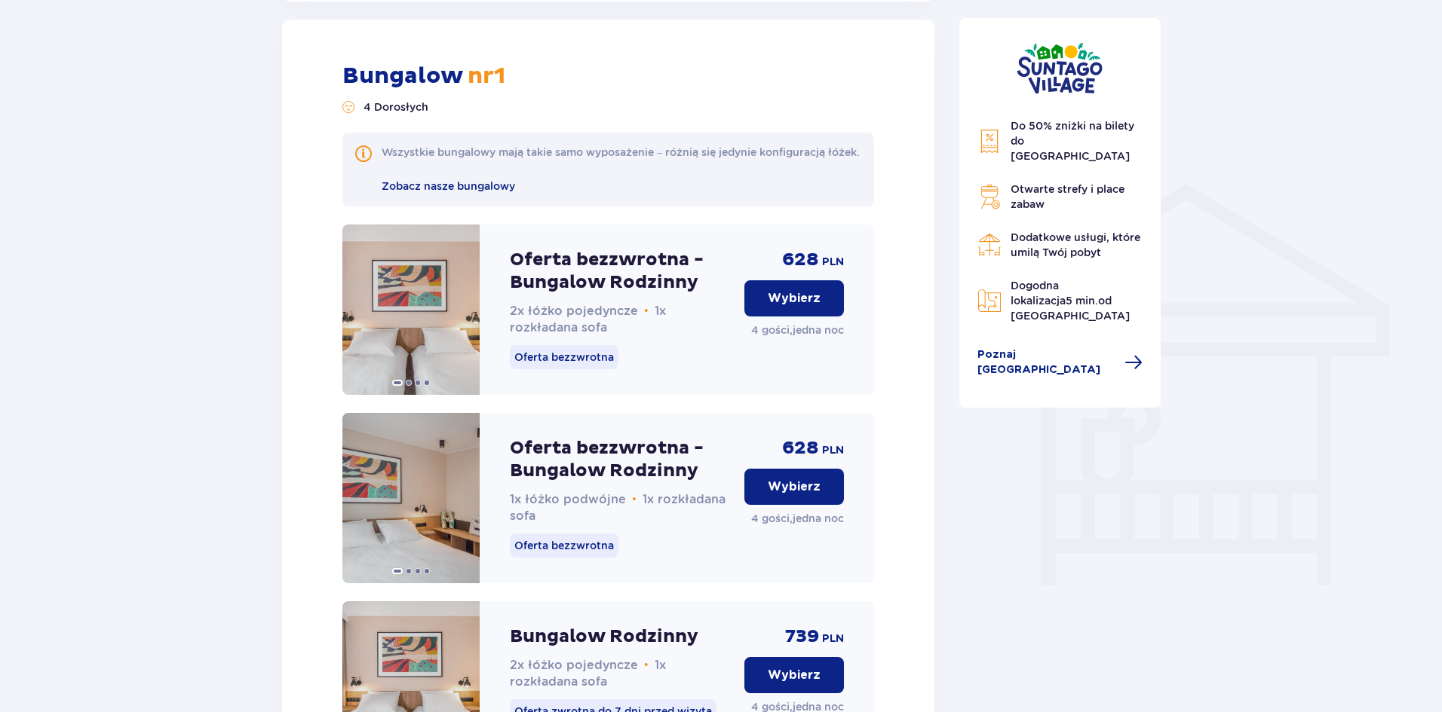
scroll to position [1042, 0]
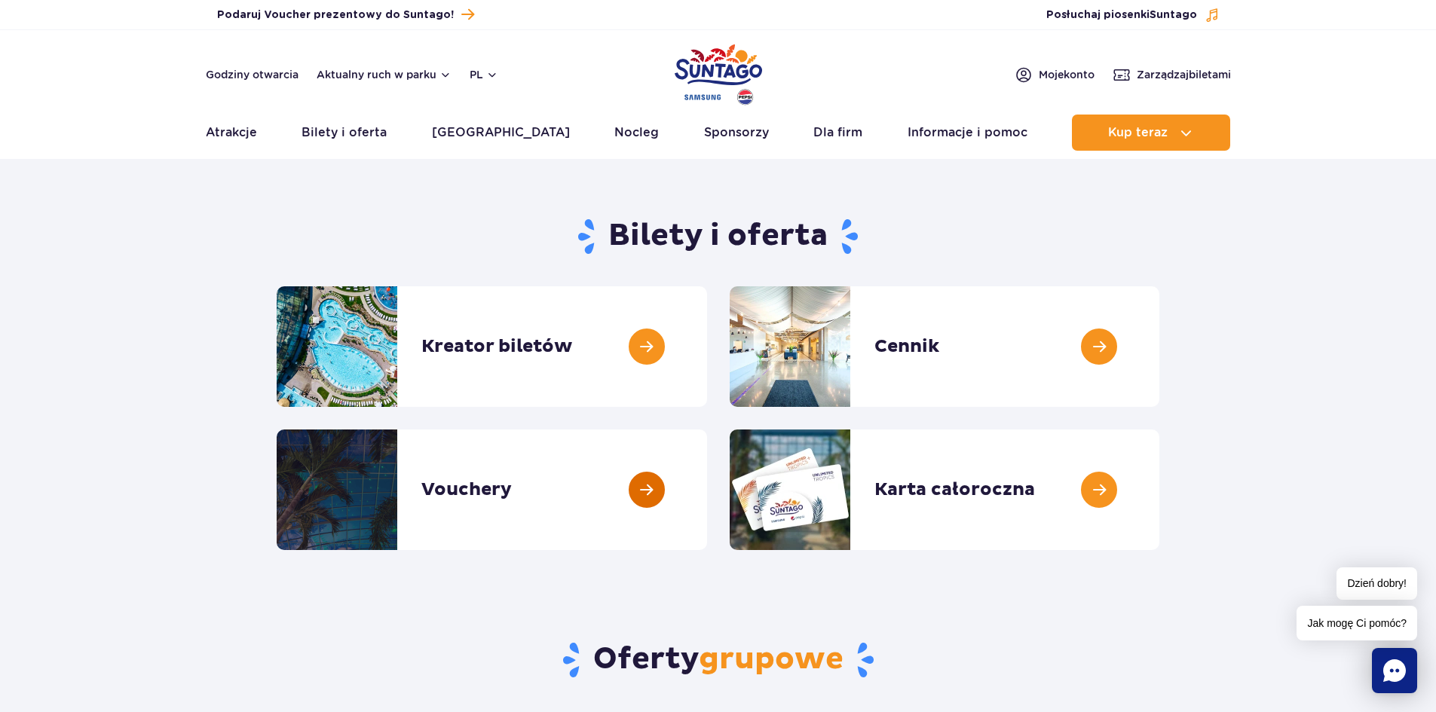
click at [707, 481] on link at bounding box center [707, 490] width 0 height 121
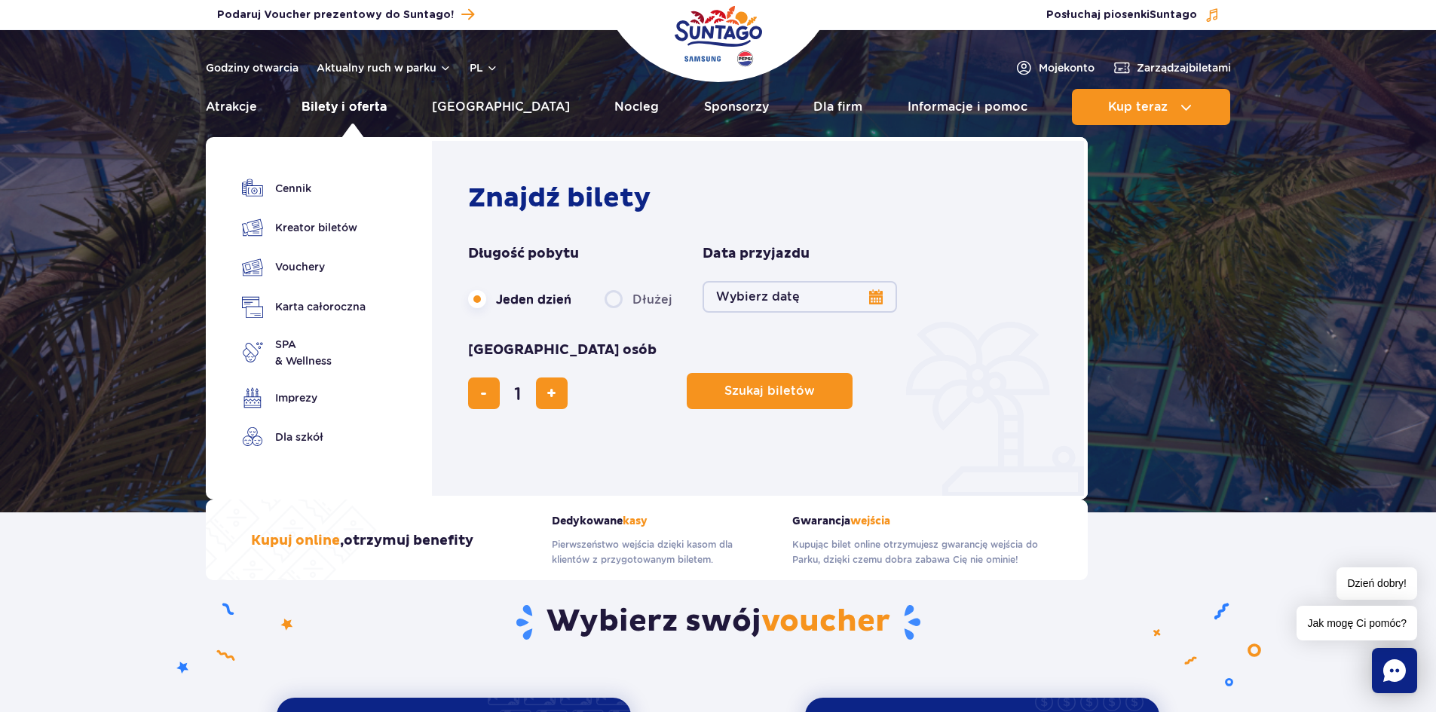
click at [378, 112] on link "Bilety i oferta" at bounding box center [344, 107] width 85 height 36
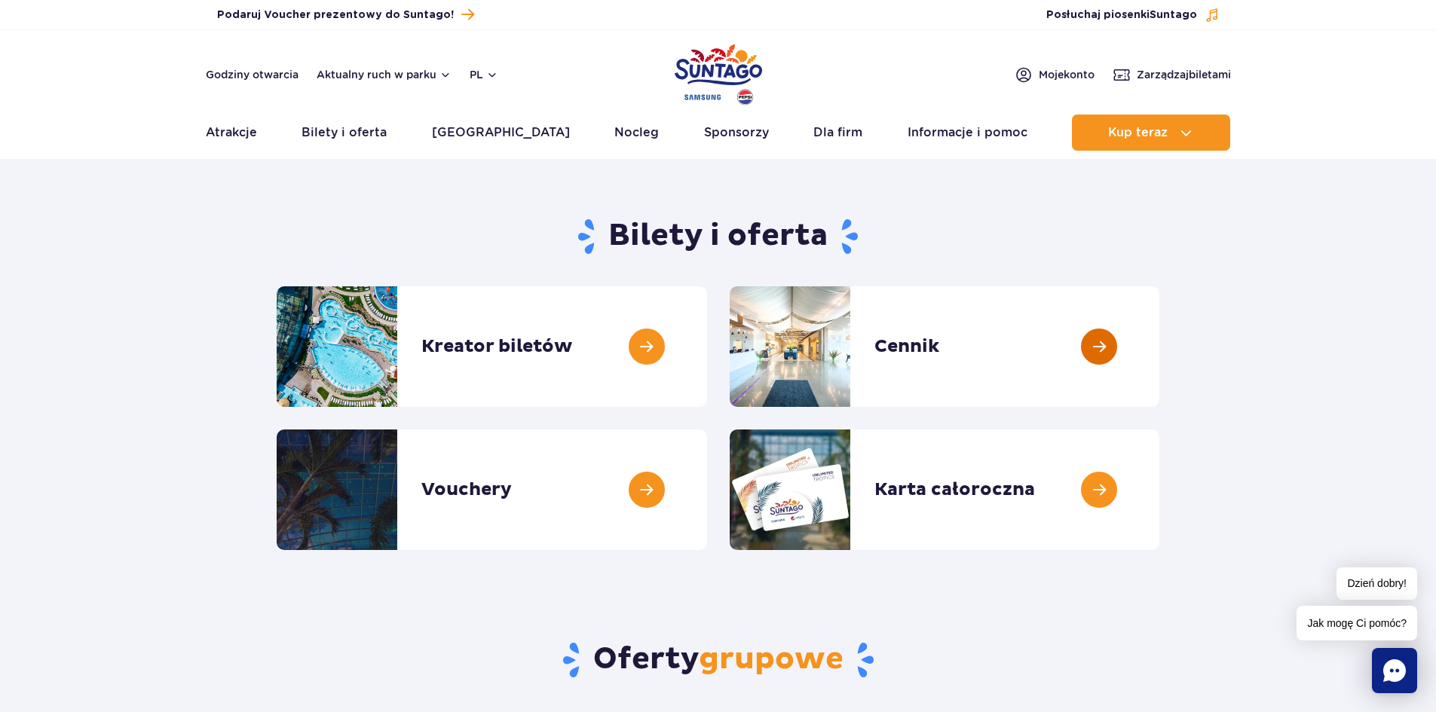
click at [1160, 338] on link at bounding box center [1160, 347] width 0 height 121
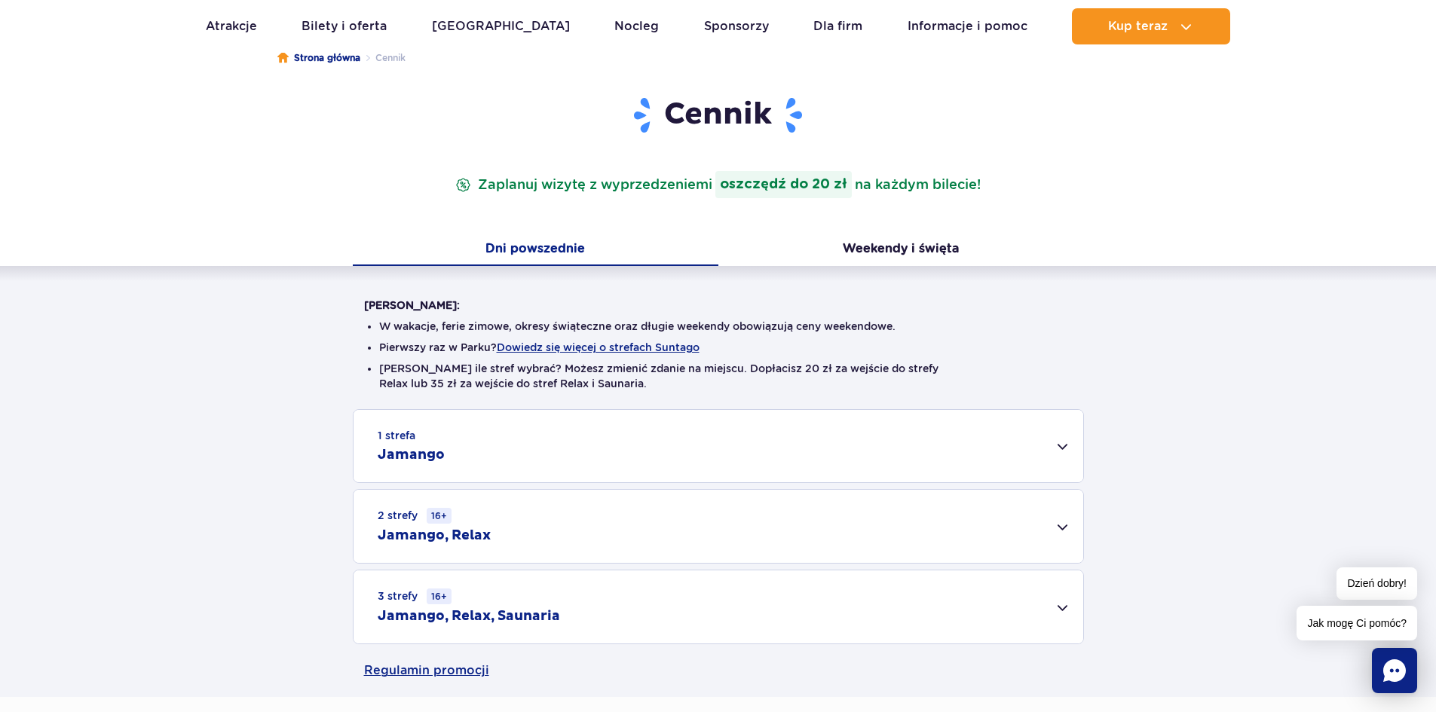
scroll to position [151, 0]
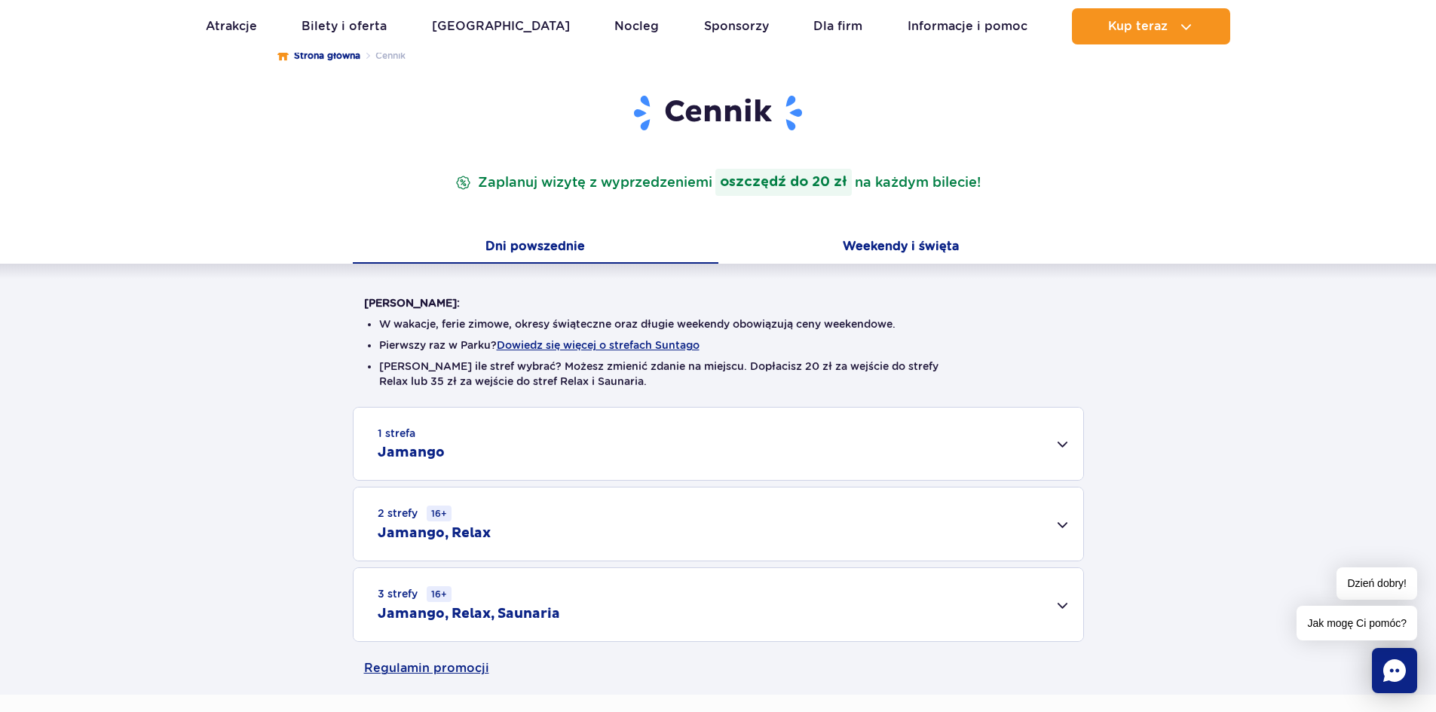
click at [894, 247] on button "Weekendy i święta" at bounding box center [902, 248] width 366 height 32
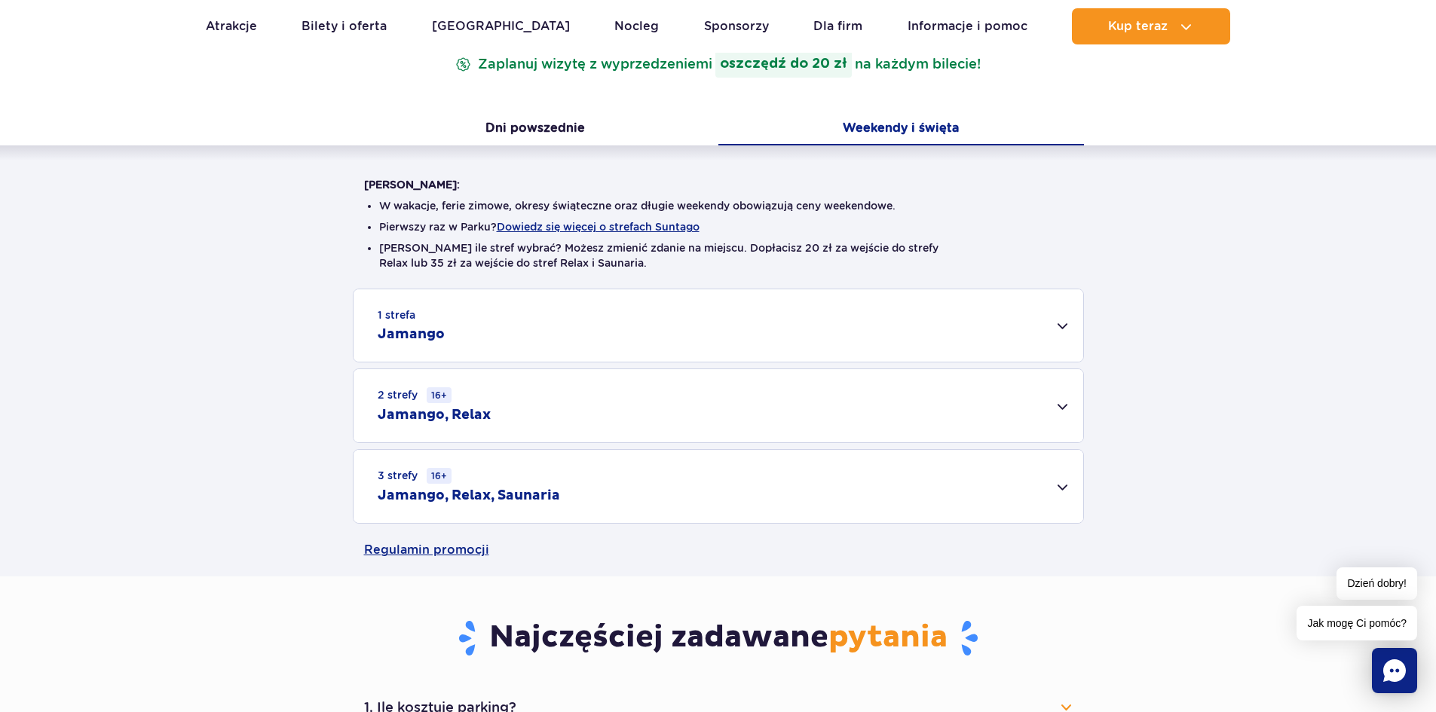
scroll to position [302, 0]
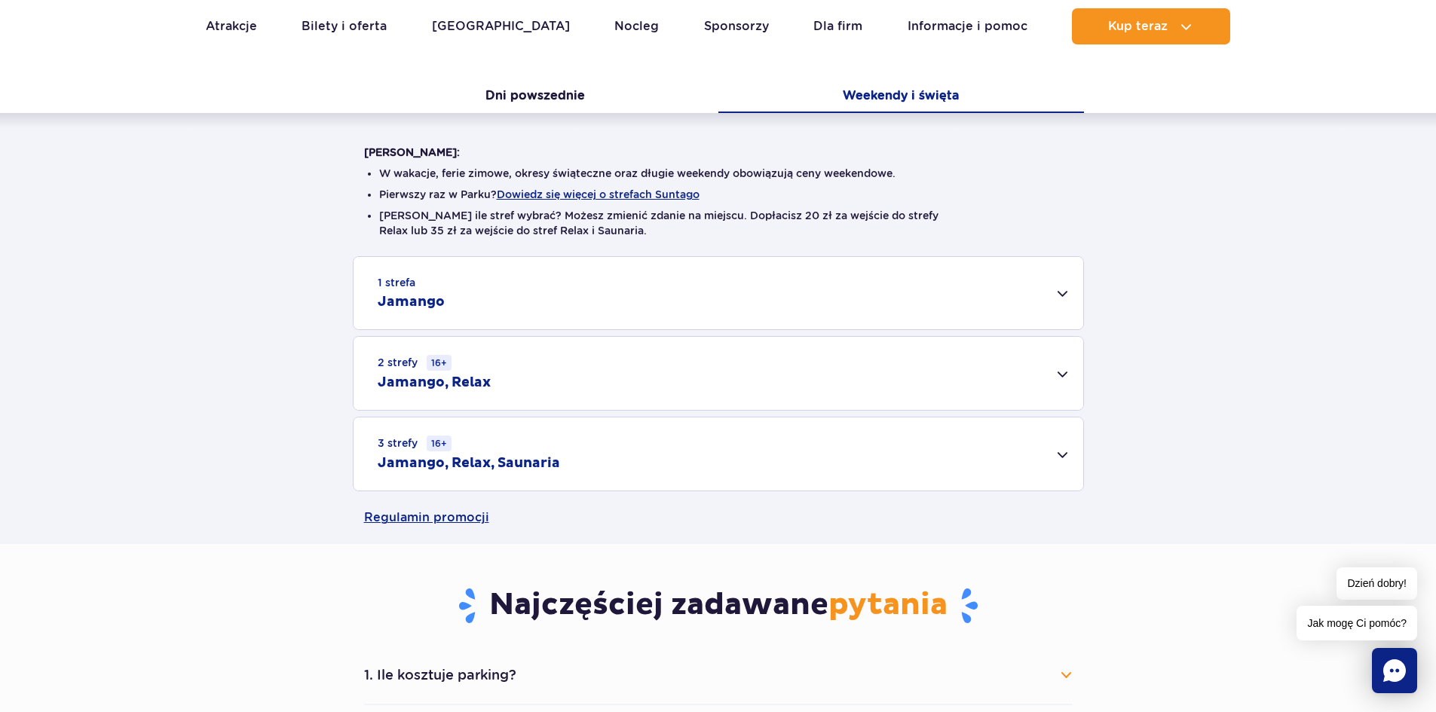
click at [982, 372] on div "2 strefy 16+ Jamango, Relax" at bounding box center [719, 373] width 730 height 73
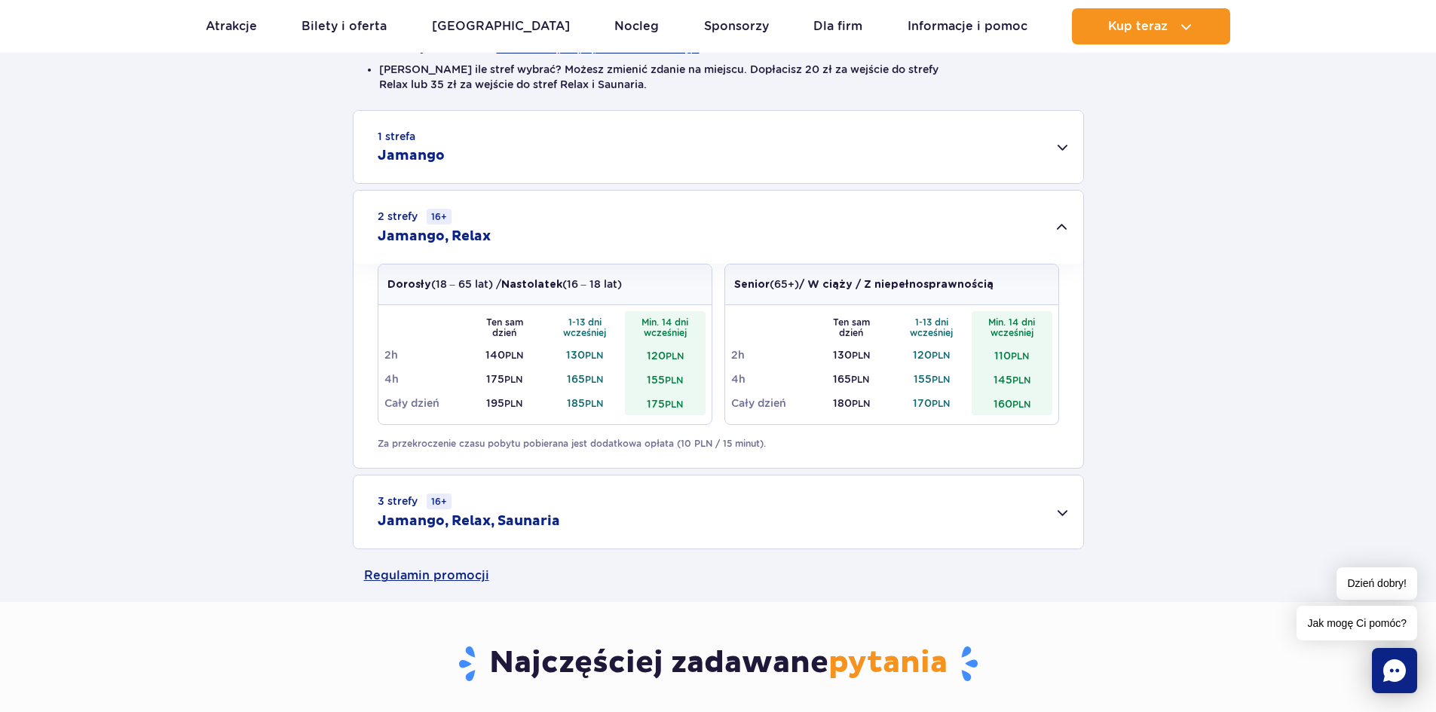
scroll to position [528, 0]
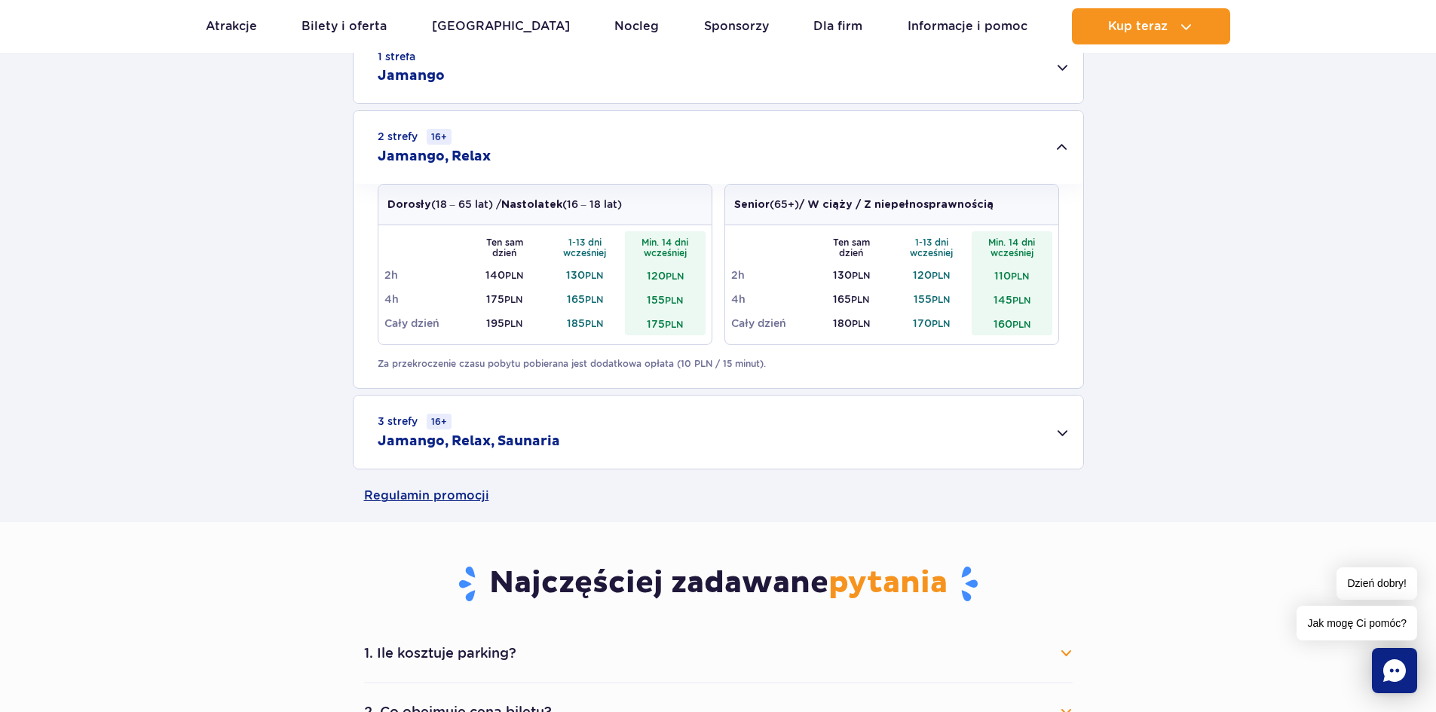
click at [1055, 432] on div "3 strefy 16+ Jamango, Relax, Saunaria" at bounding box center [719, 432] width 730 height 73
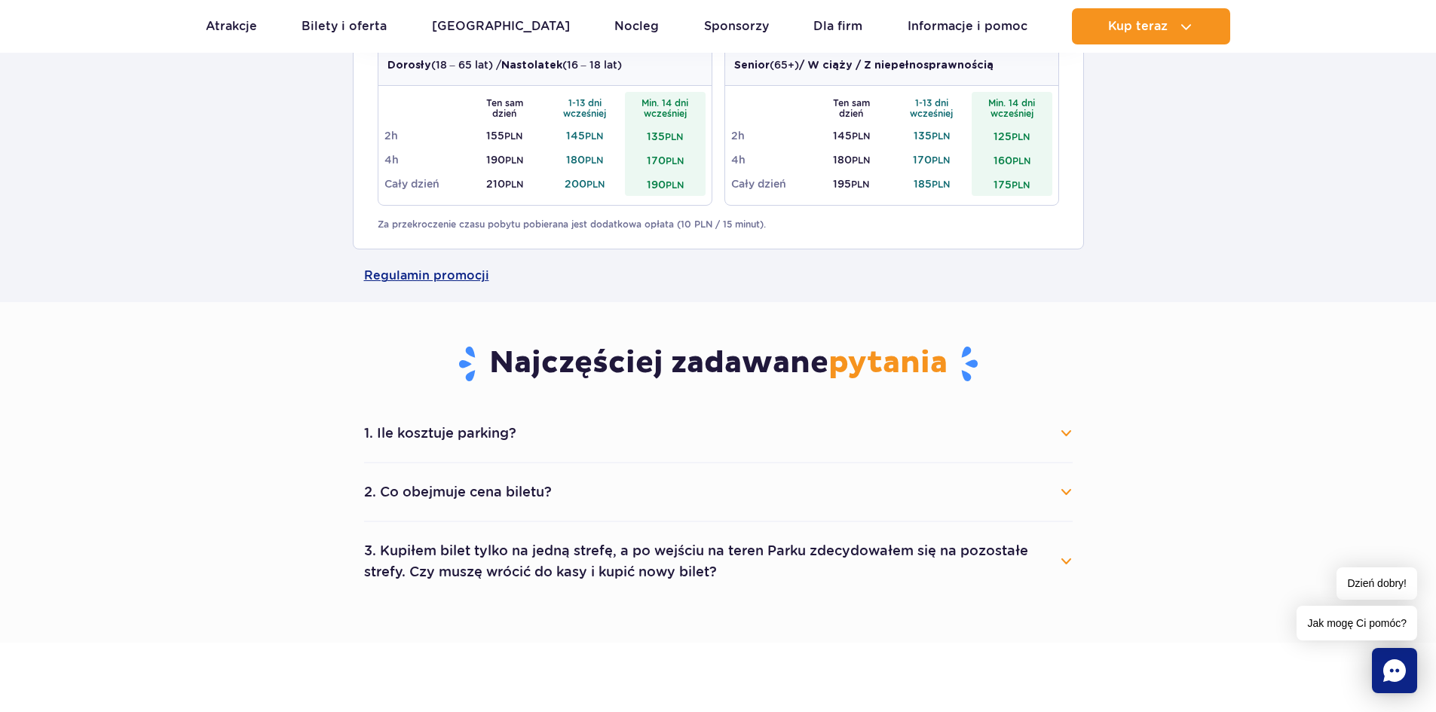
scroll to position [980, 0]
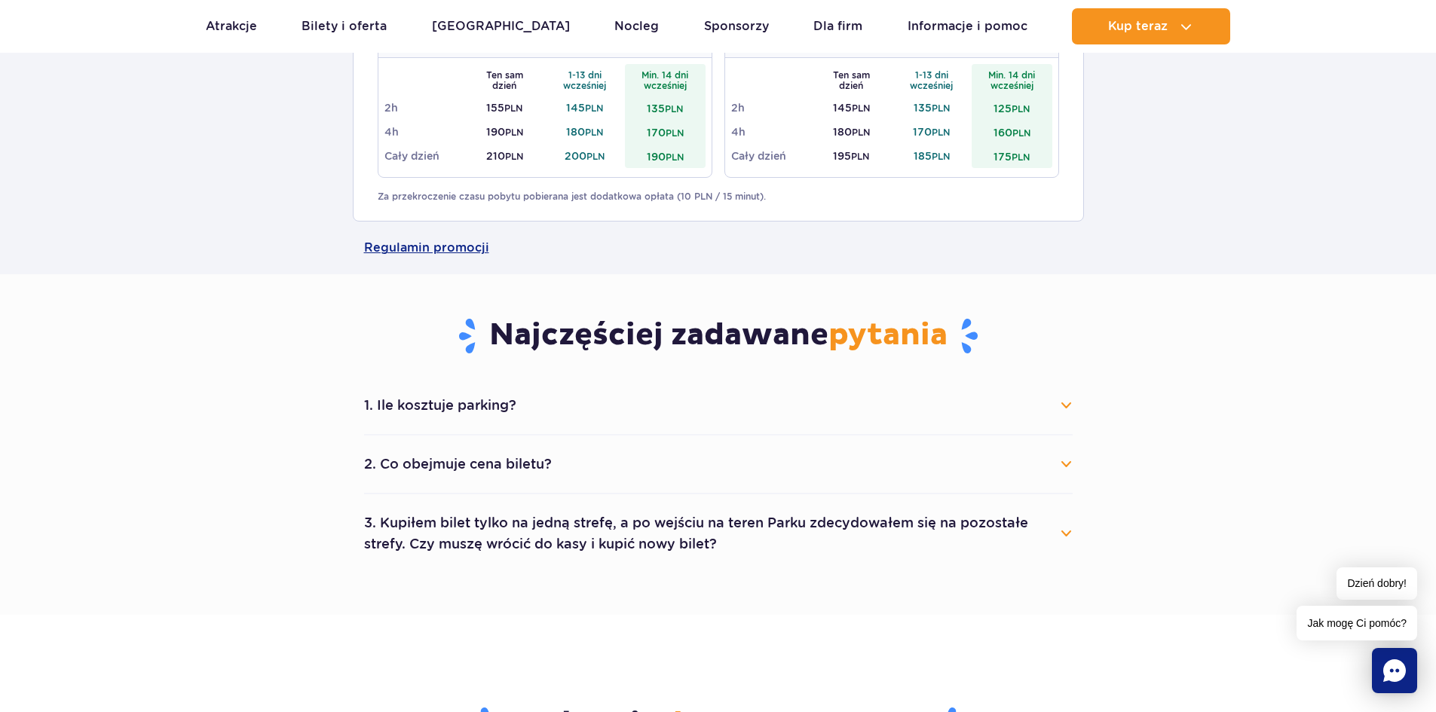
click at [1074, 406] on div "1. Ile kosztuje parking? Parking kosztuje 25 zł za każdy rozpoczęty dzień kalen…" at bounding box center [718, 475] width 731 height 196
click at [1069, 403] on button "1. Ile kosztuje parking?" at bounding box center [718, 405] width 709 height 33
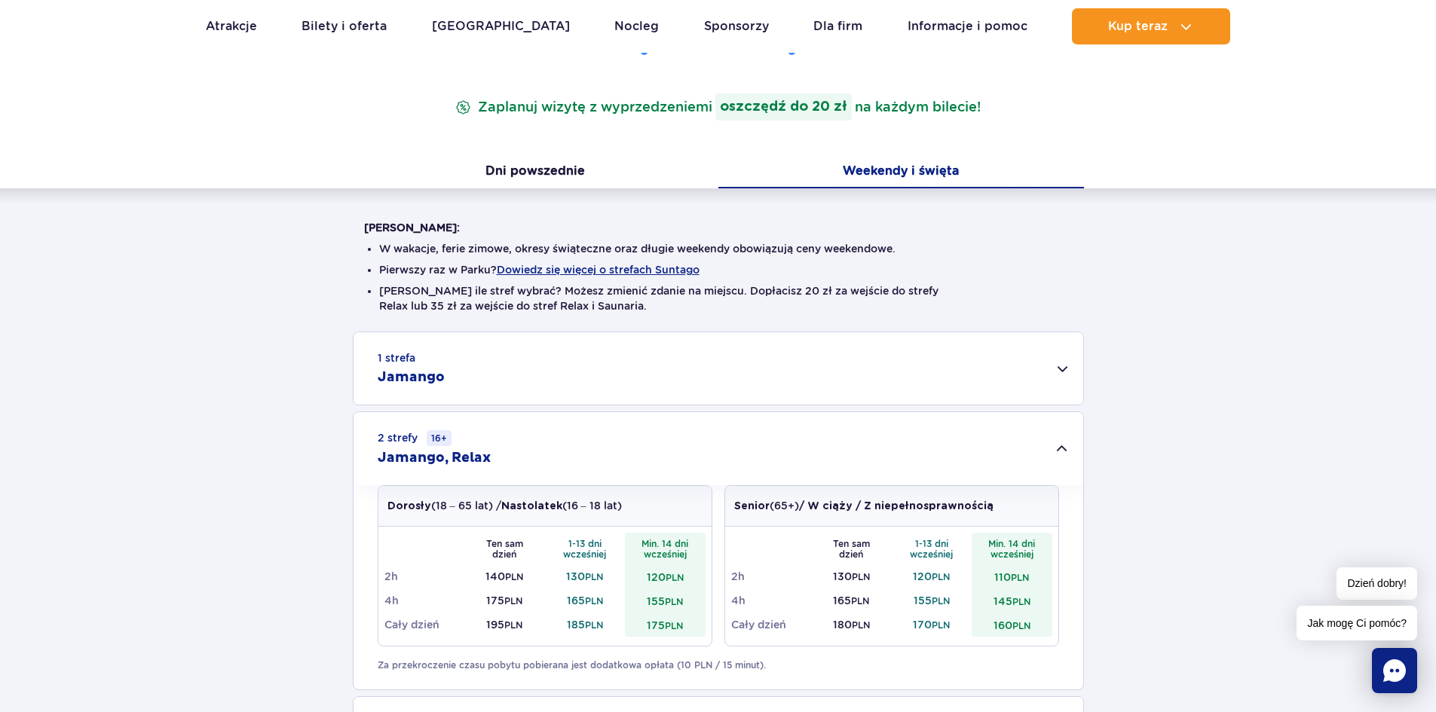
scroll to position [0, 0]
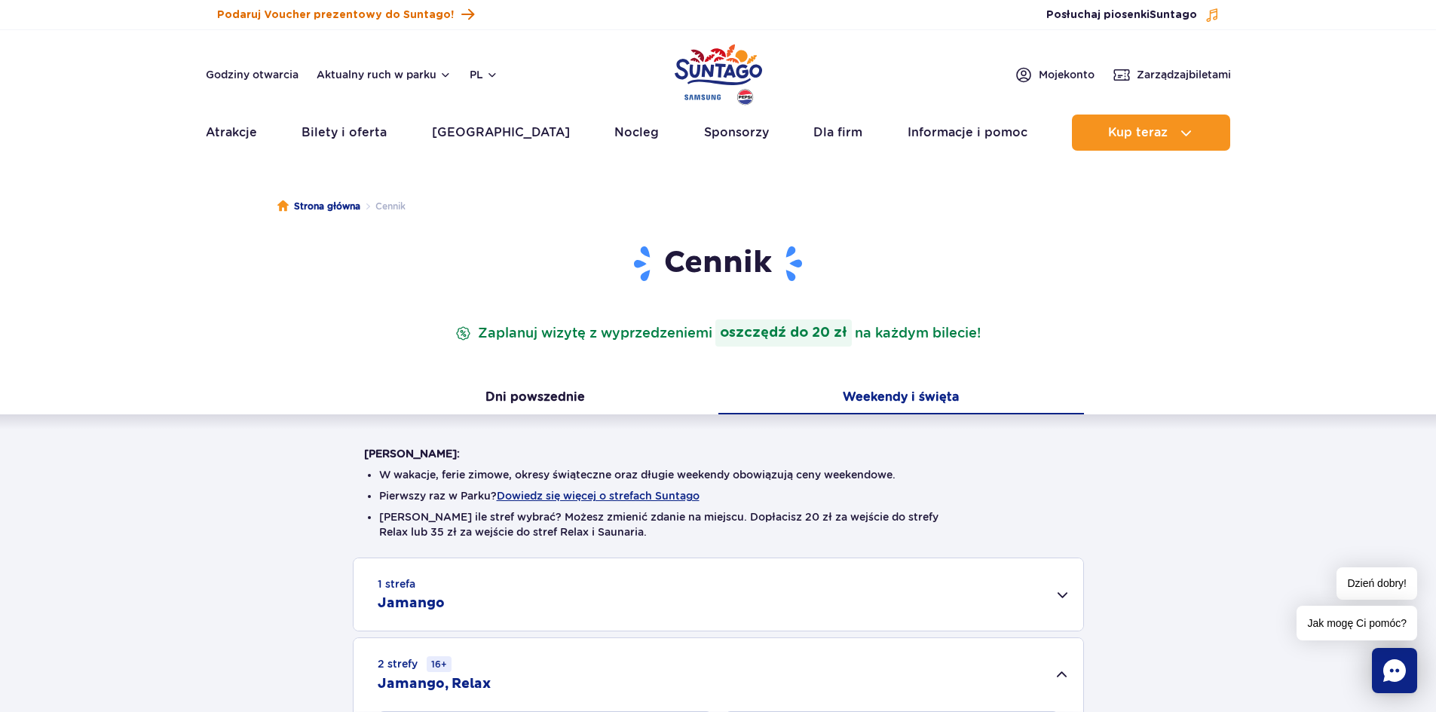
click at [341, 13] on span "Podaruj Voucher prezentowy do Suntago!" at bounding box center [335, 15] width 237 height 15
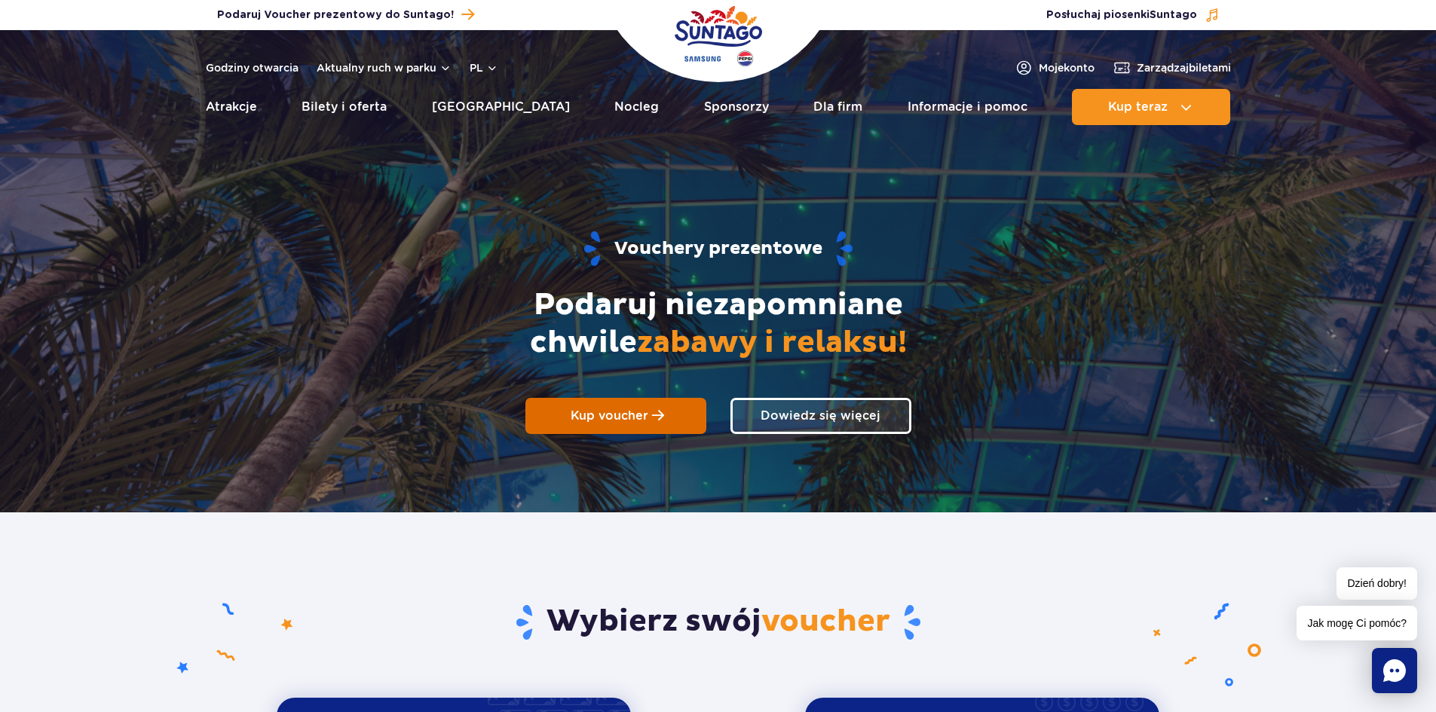
click at [599, 418] on span "Kup voucher" at bounding box center [610, 416] width 78 height 14
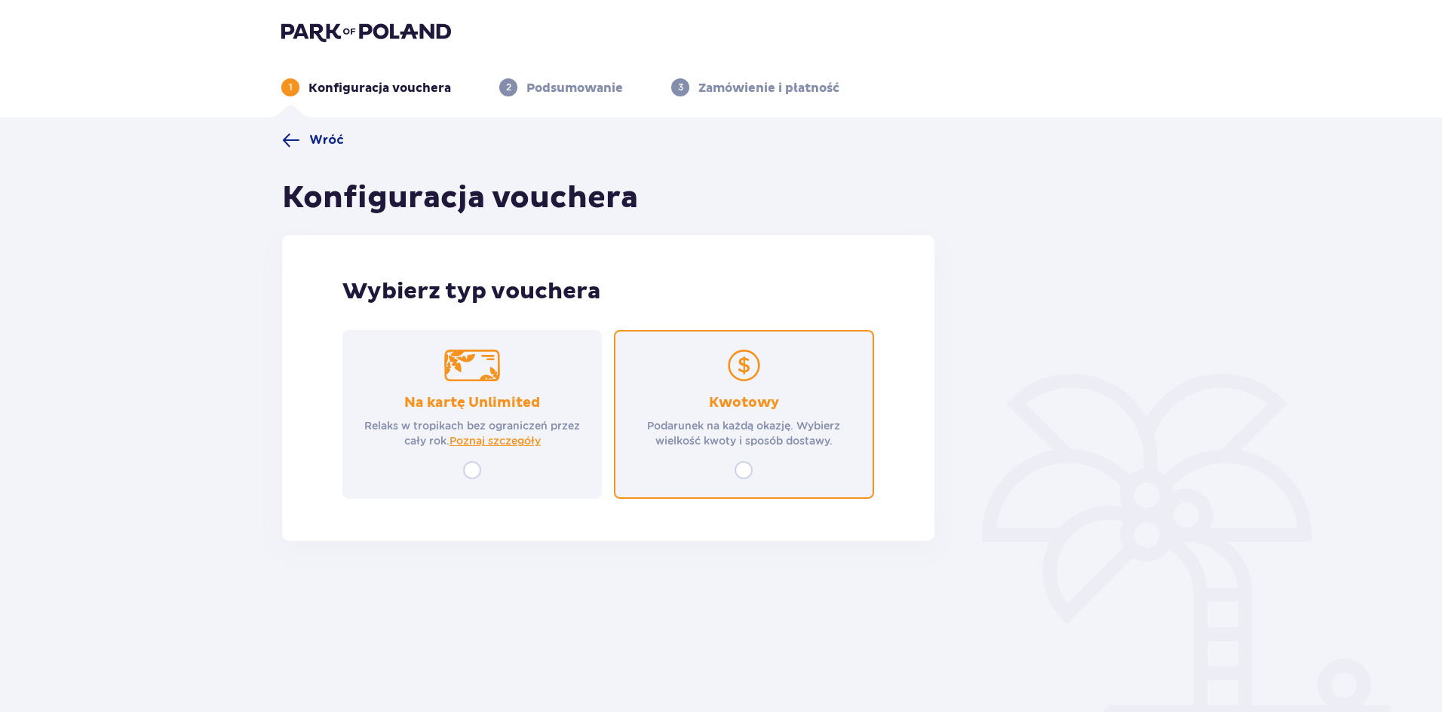
click at [748, 469] on input "radio" at bounding box center [743, 470] width 18 height 18
radio input "true"
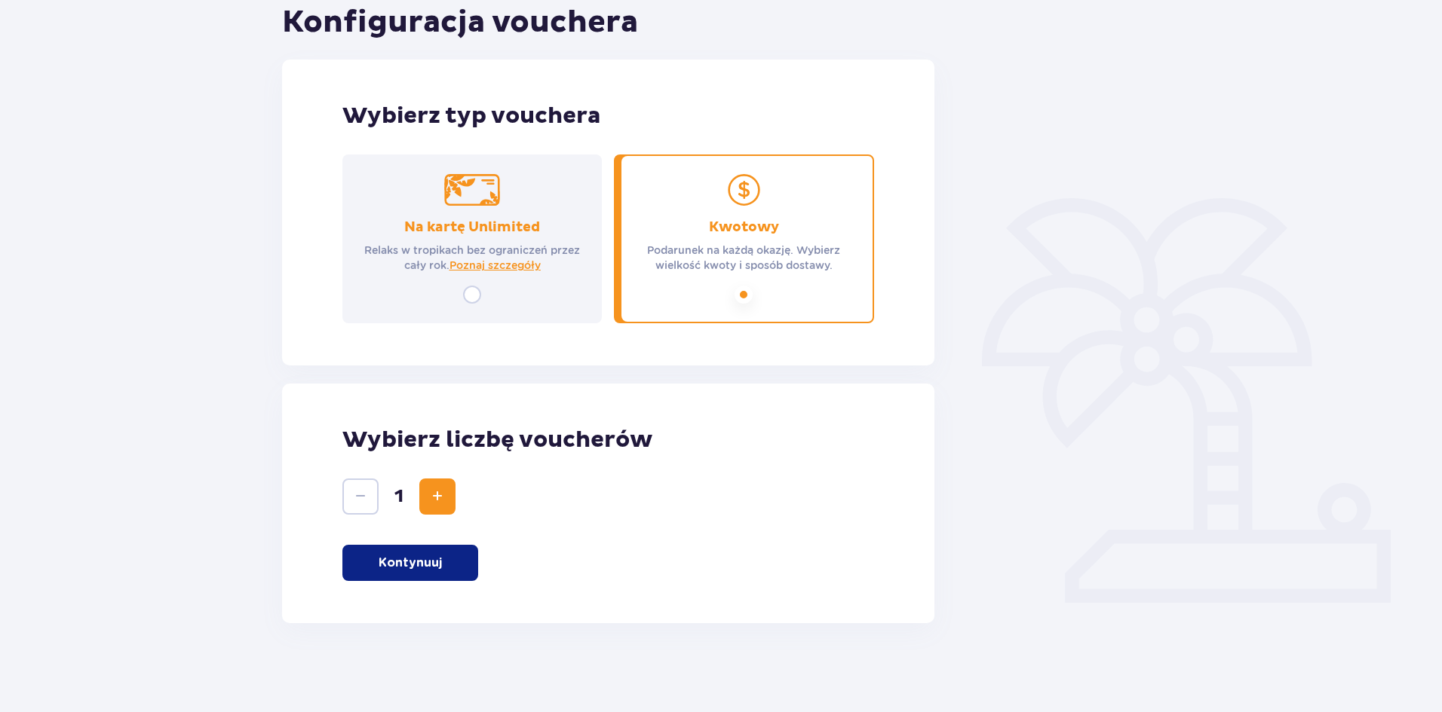
scroll to position [177, 0]
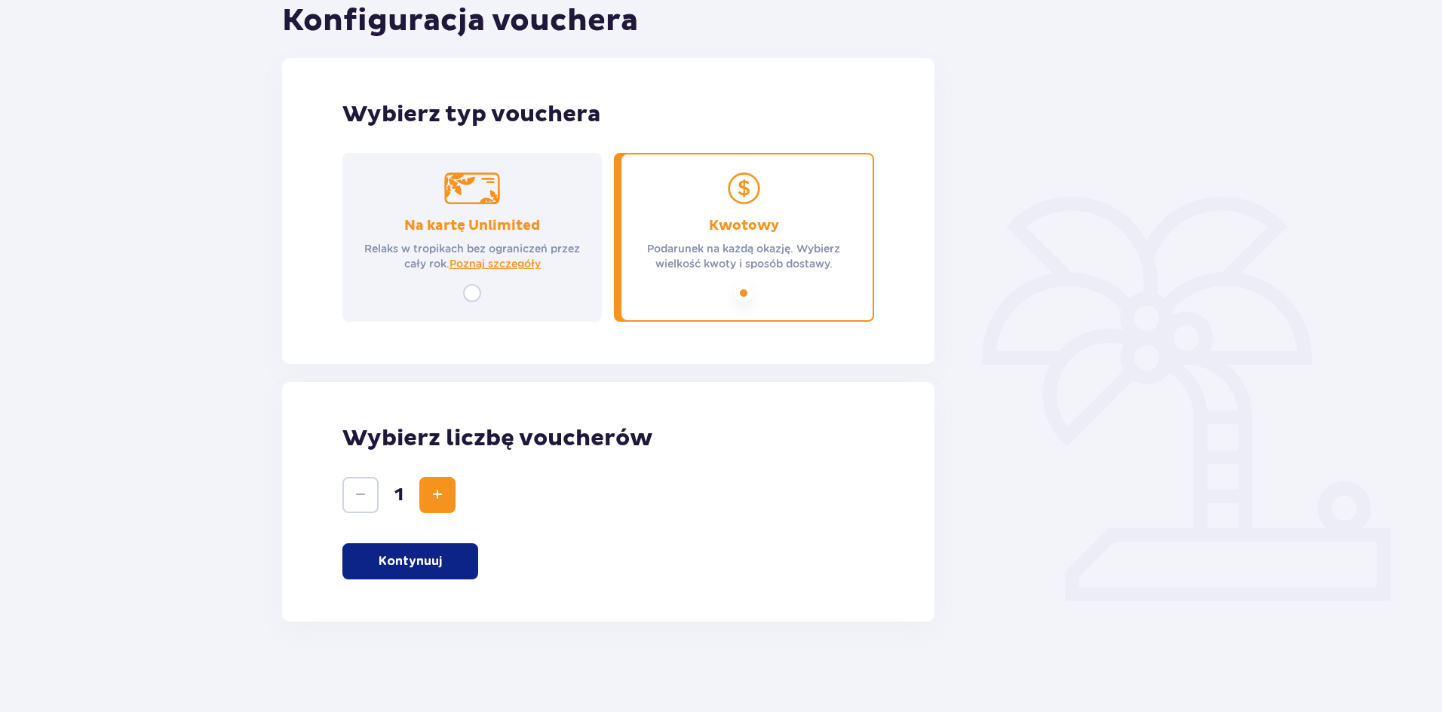
click at [440, 562] on p "Kontynuuj" at bounding box center [409, 561] width 63 height 17
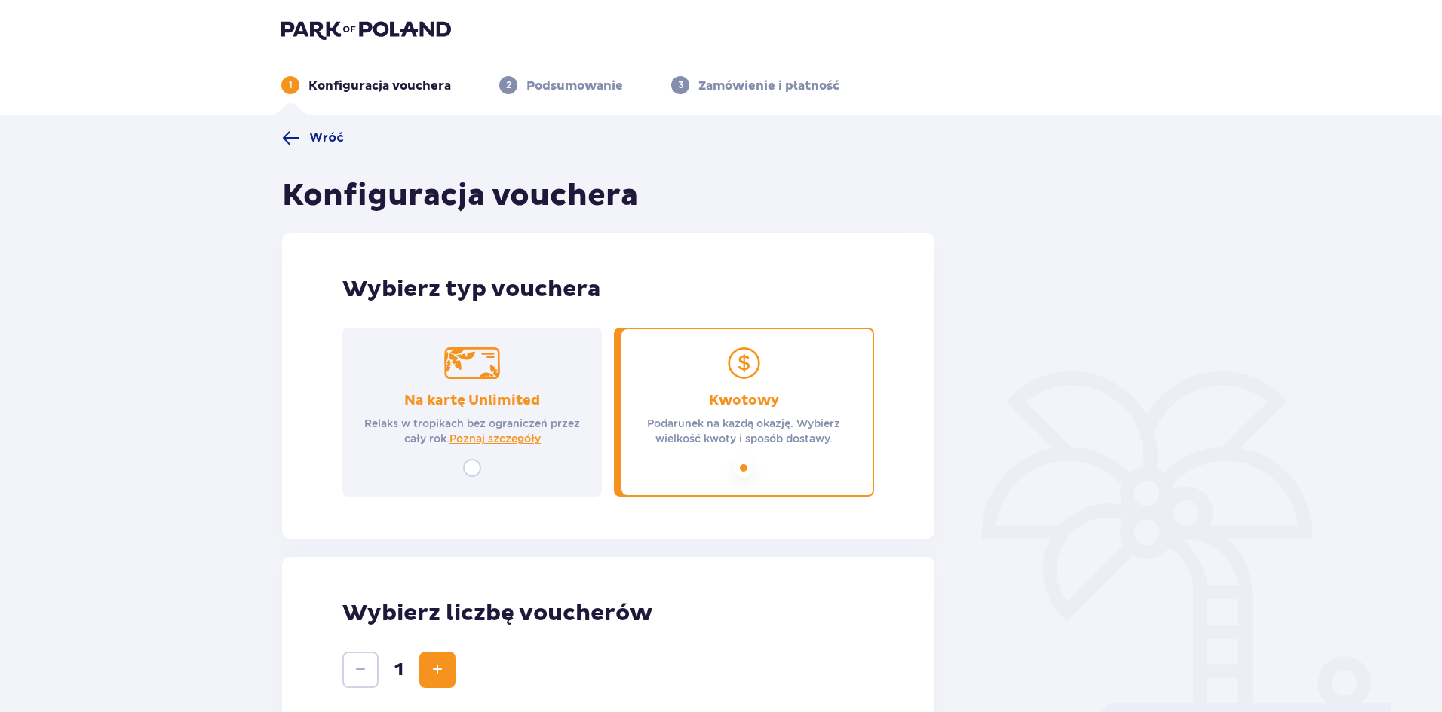
scroll to position [0, 0]
